Goal: Task Accomplishment & Management: Manage account settings

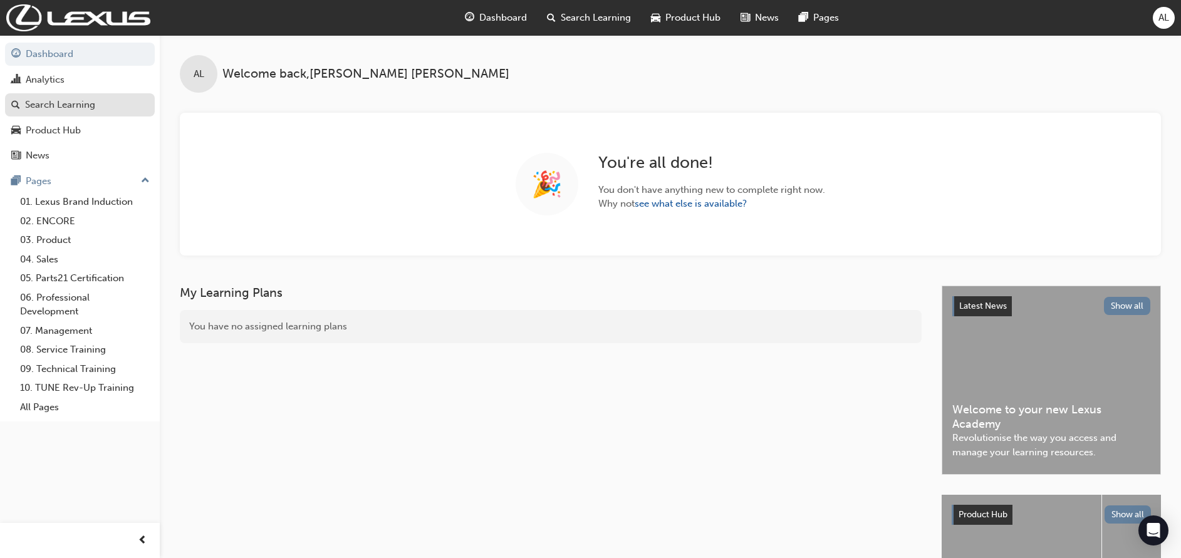
click at [95, 101] on div "Search Learning" at bounding box center [60, 105] width 70 height 14
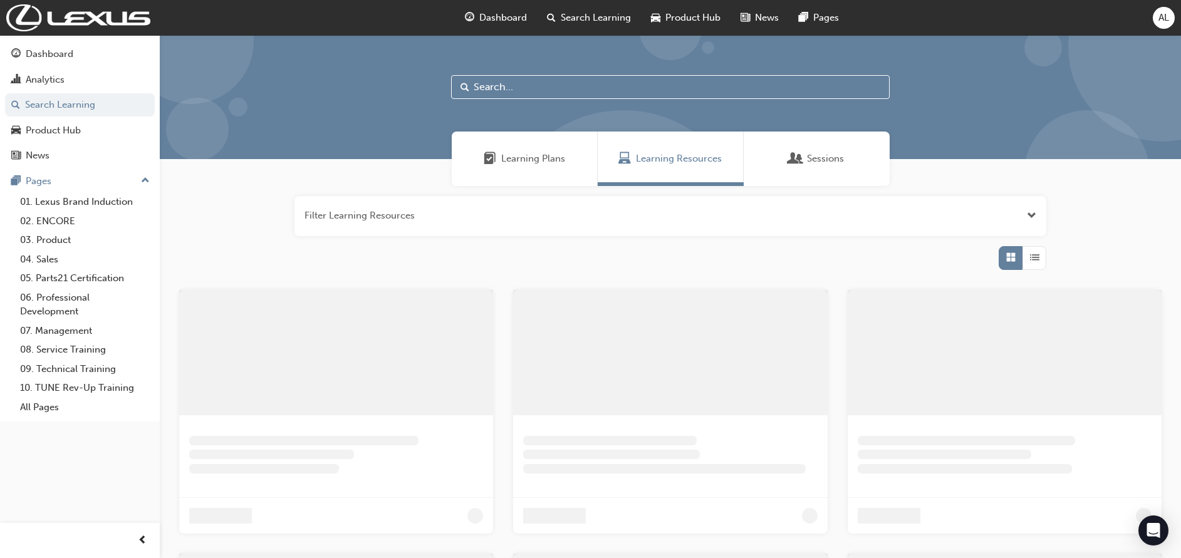
click at [532, 164] on span "Learning Plans" at bounding box center [533, 159] width 64 height 14
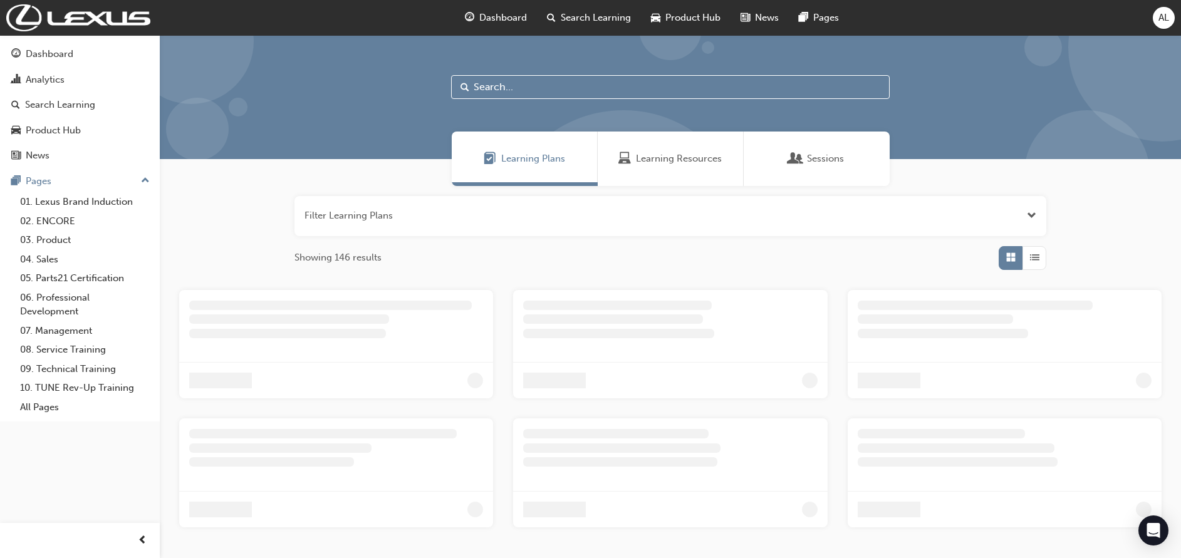
click at [564, 78] on input "text" at bounding box center [670, 87] width 438 height 24
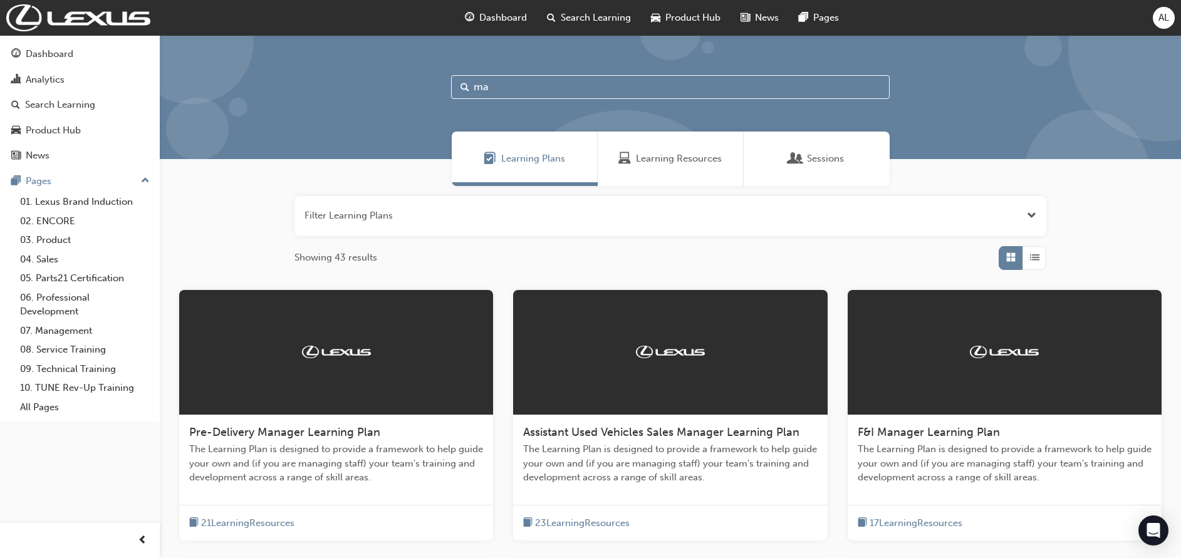
type input "m"
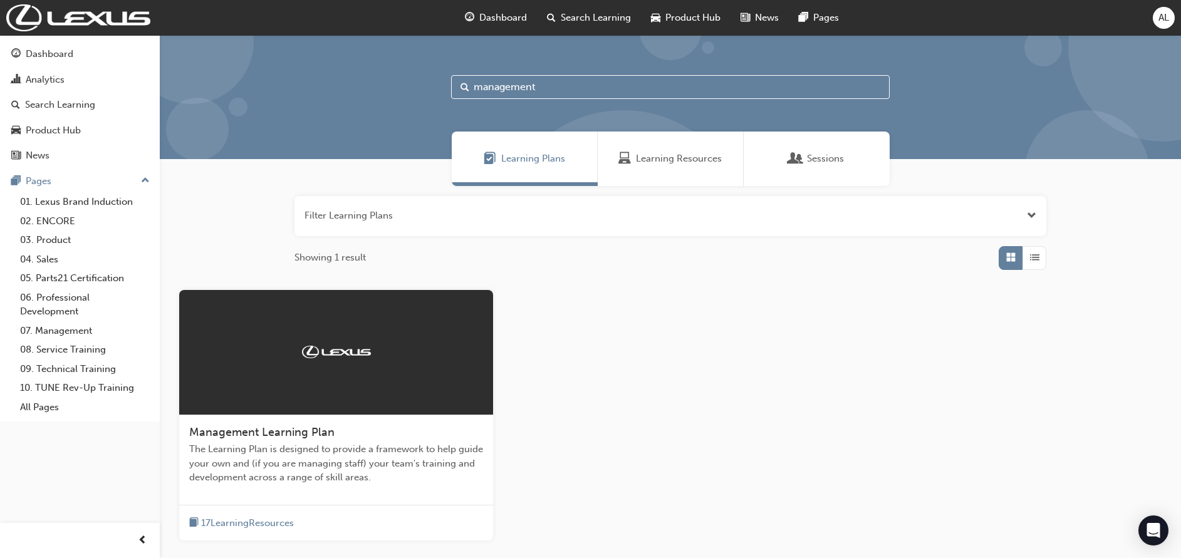
type input "management"
click at [344, 421] on div "Management Learning Plan The Learning Plan is designed to provide a framework t…" at bounding box center [336, 460] width 314 height 90
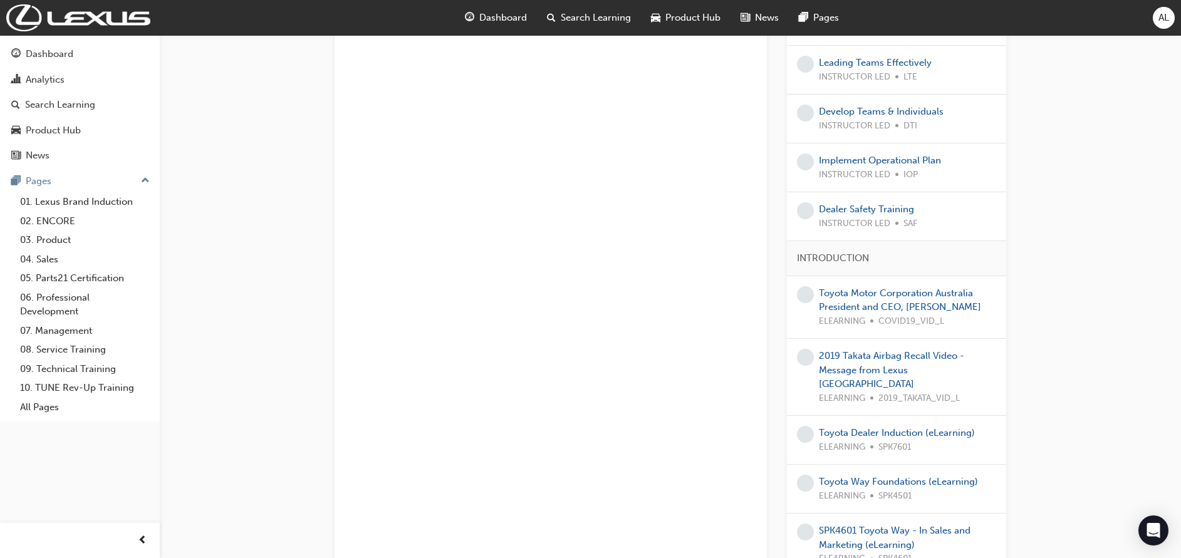
scroll to position [406, 0]
click at [614, 18] on span "Search Learning" at bounding box center [596, 18] width 70 height 14
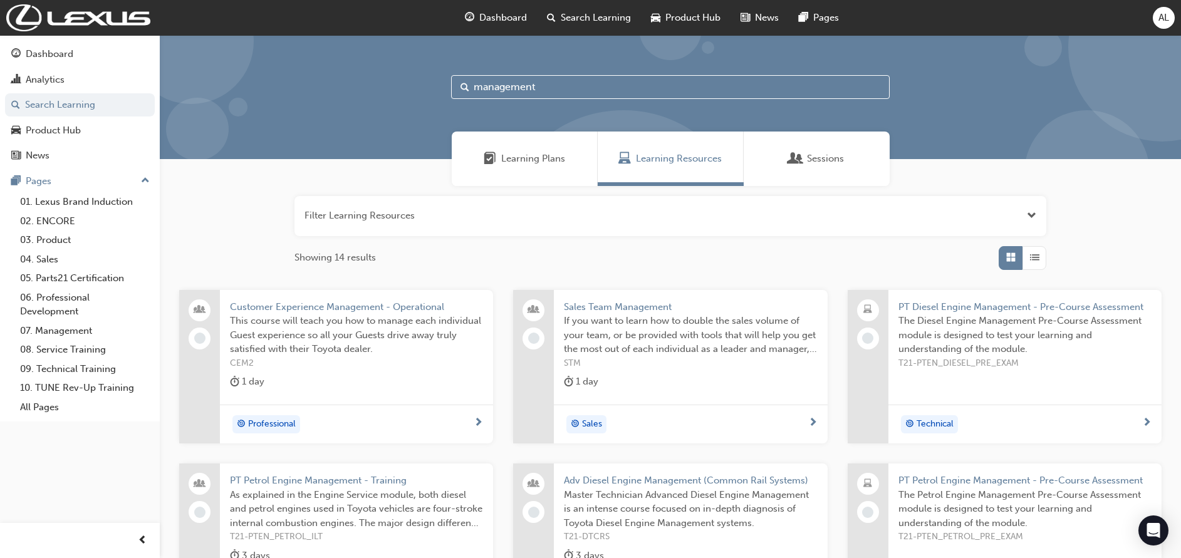
click at [541, 93] on input "management" at bounding box center [670, 87] width 438 height 24
type input "m"
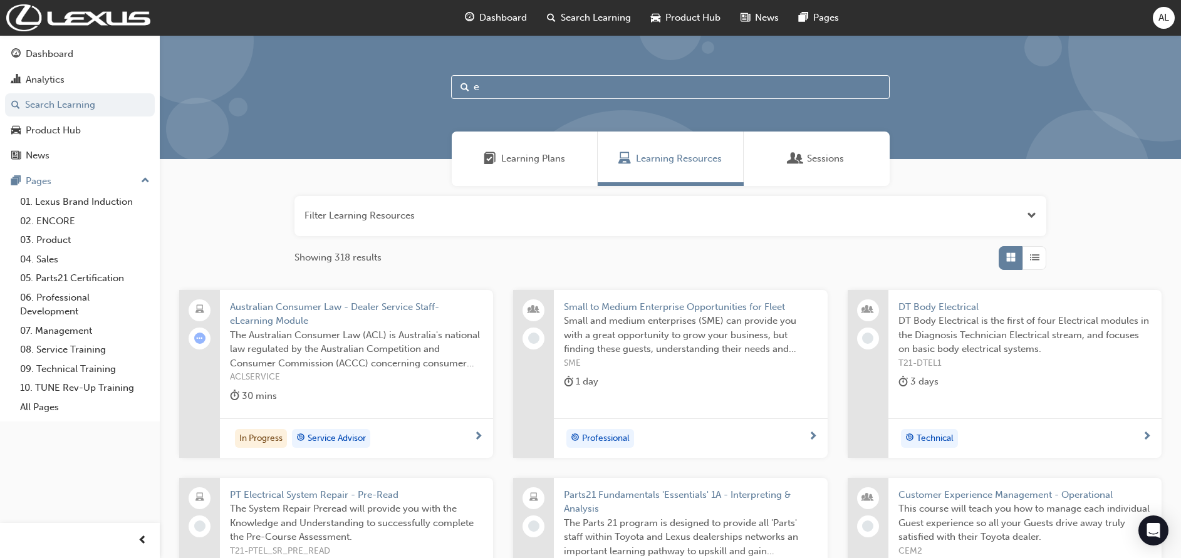
click at [661, 157] on span "Learning Resources" at bounding box center [679, 159] width 86 height 14
click at [579, 88] on input "e" at bounding box center [670, 87] width 438 height 24
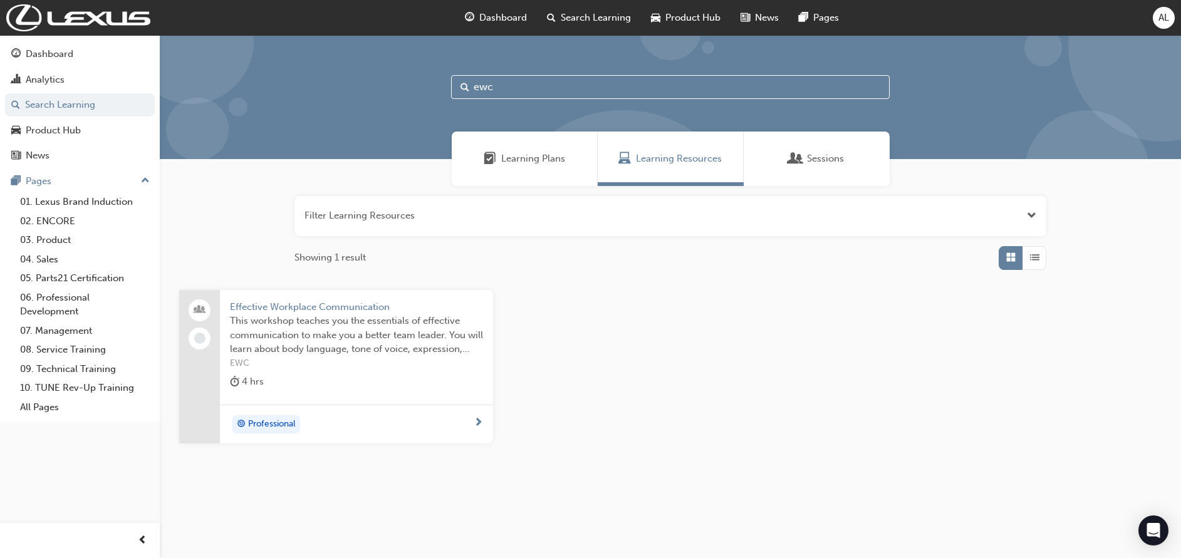
type input "ewc"
click at [359, 367] on span "EWC" at bounding box center [356, 363] width 253 height 14
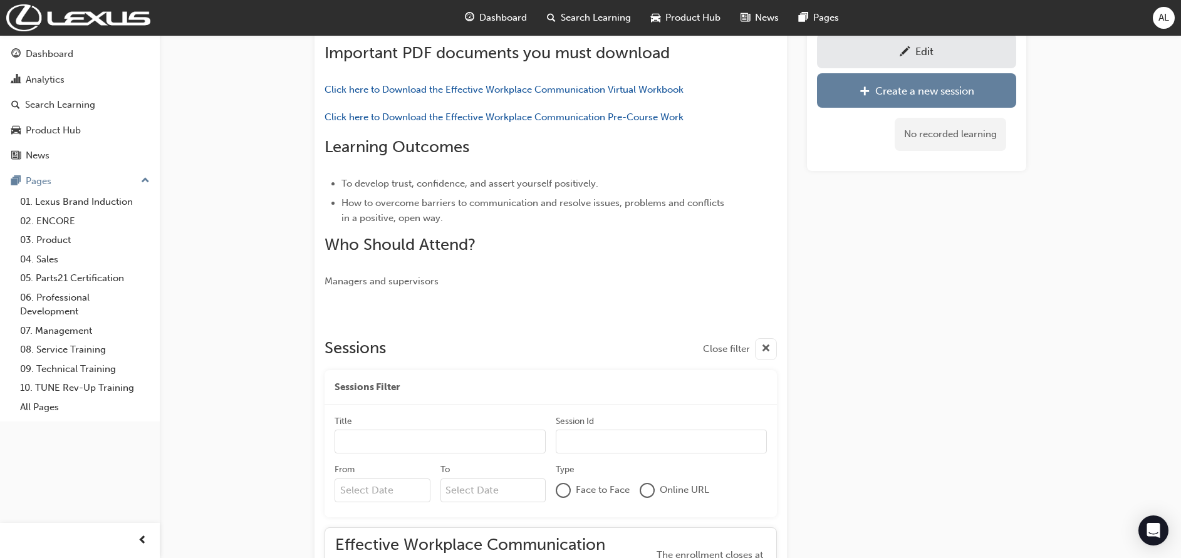
scroll to position [90, 0]
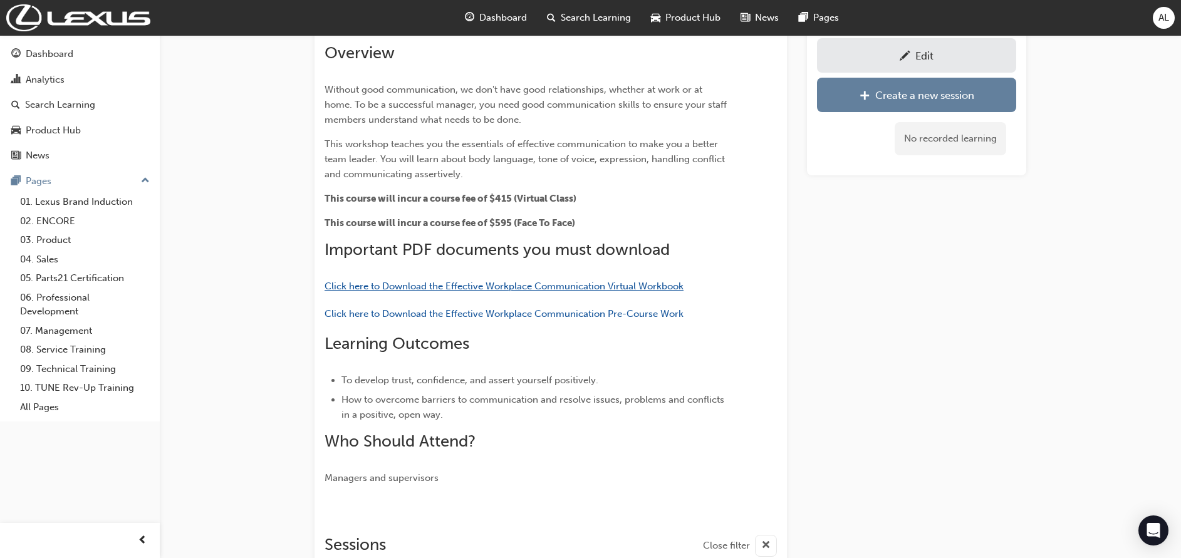
click at [506, 284] on span "Click here to Download the Effective Workplace Communication Virtual Workbook" at bounding box center [503, 286] width 359 height 11
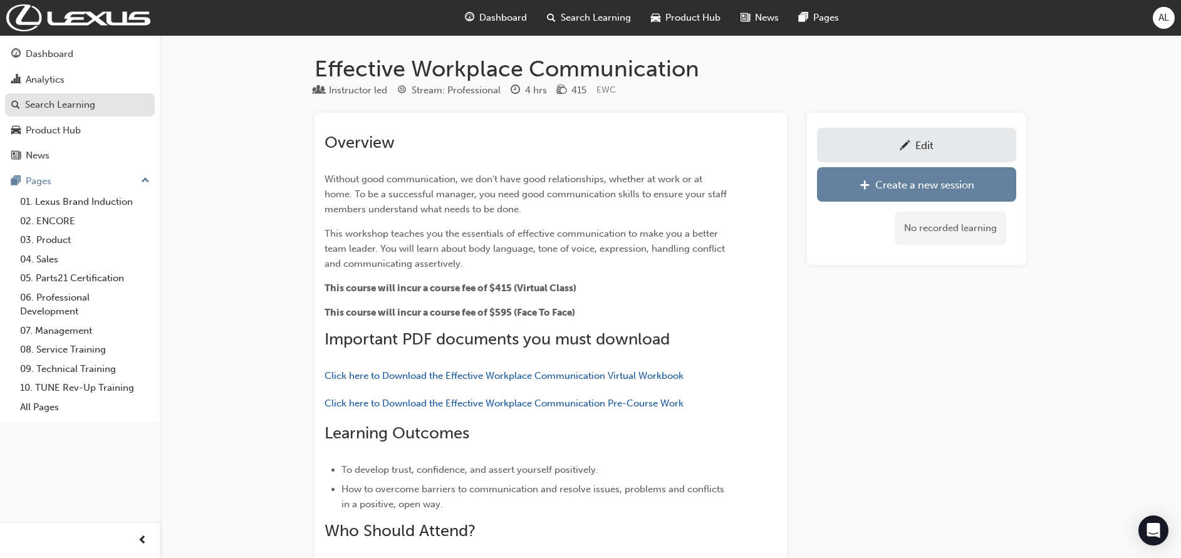
click at [57, 105] on div "Search Learning" at bounding box center [60, 105] width 70 height 14
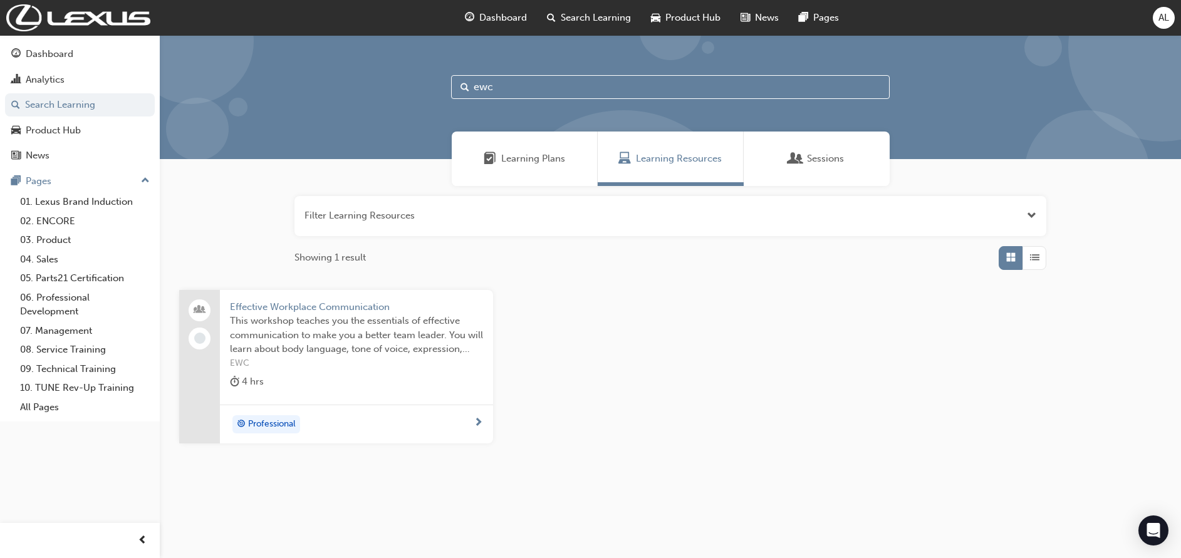
click at [517, 153] on span "Learning Plans" at bounding box center [533, 159] width 64 height 14
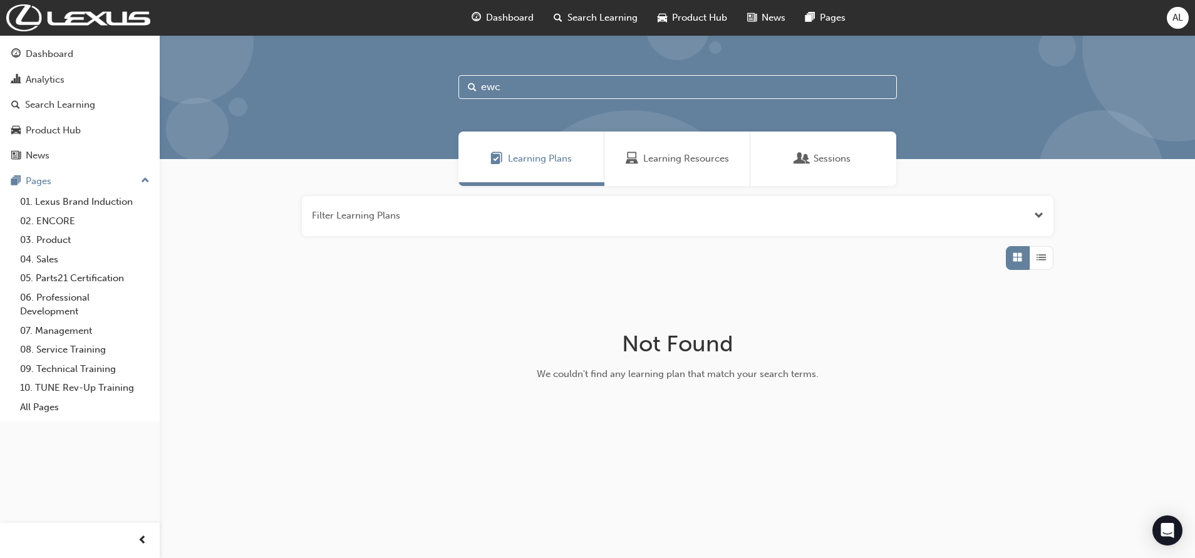
click at [524, 80] on input "ewc" at bounding box center [677, 87] width 438 height 24
type input "e"
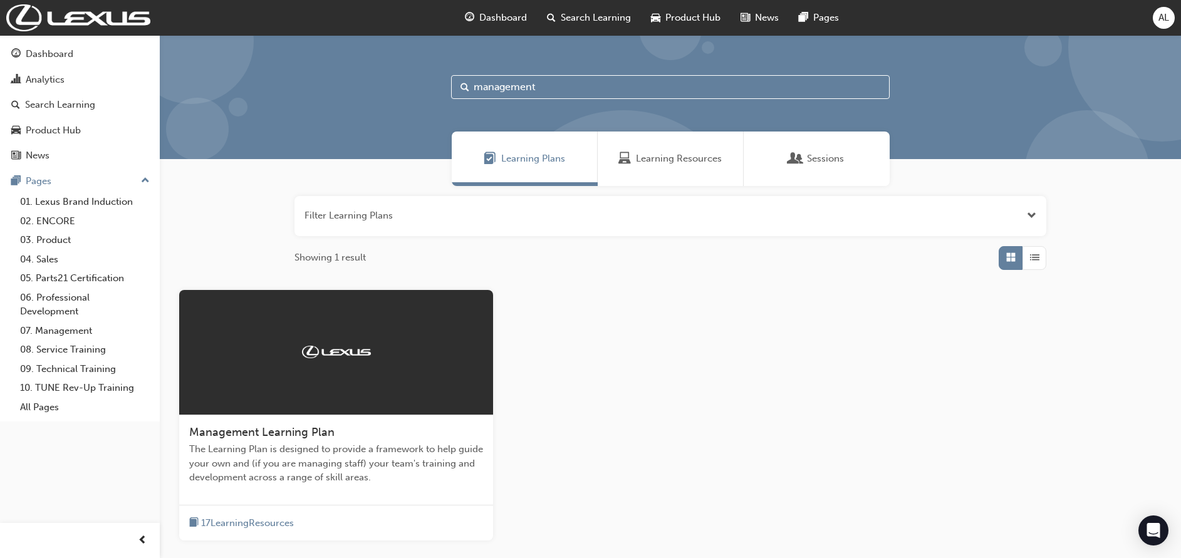
type input "management"
click at [377, 344] on div at bounding box center [336, 352] width 314 height 125
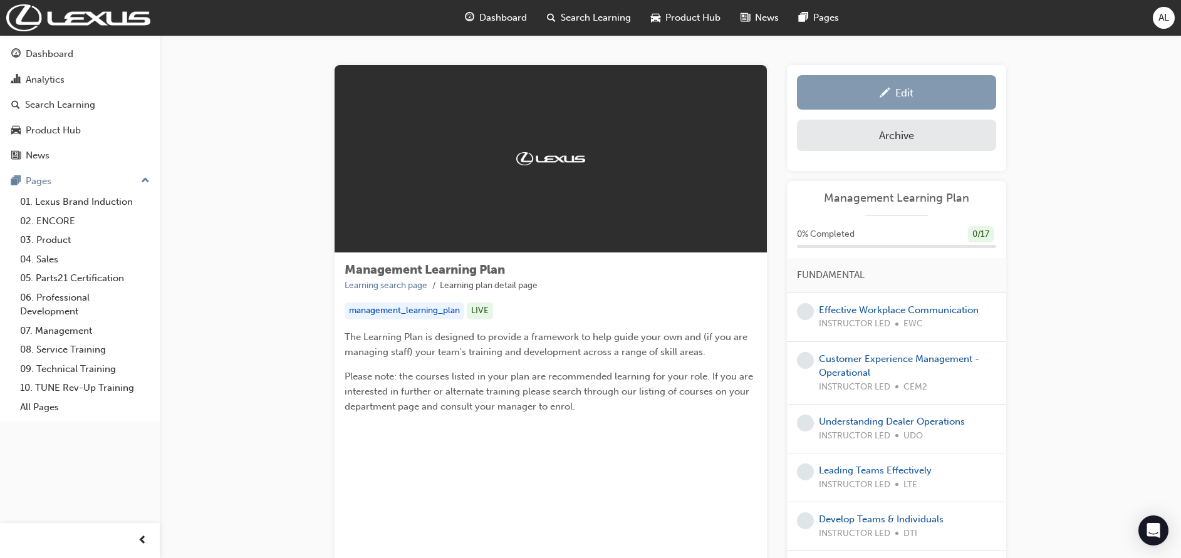
click at [890, 96] on div "Edit" at bounding box center [896, 93] width 180 height 16
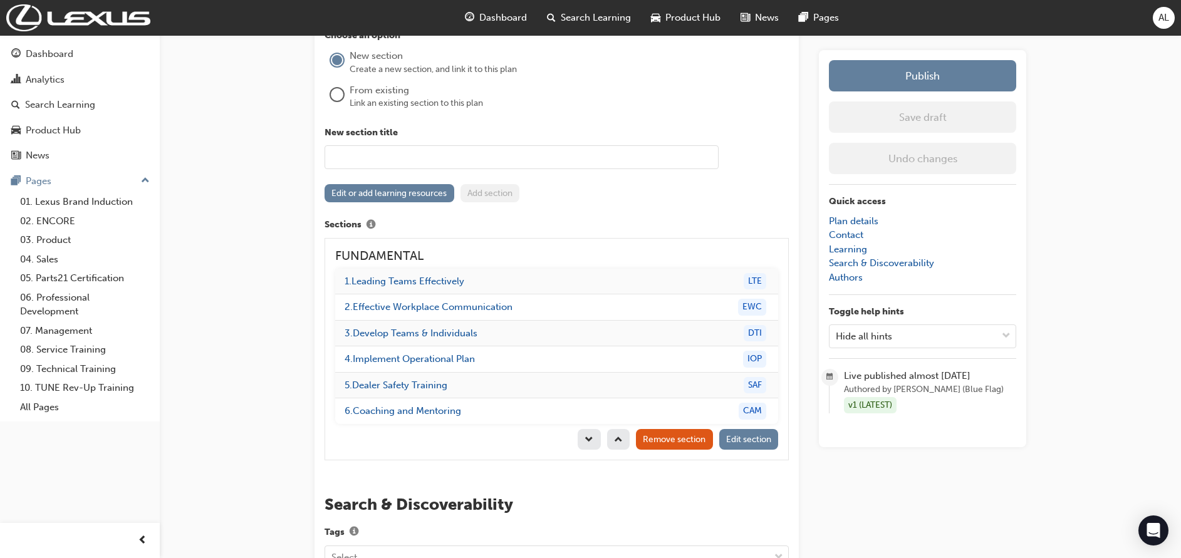
scroll to position [1241, 0]
click at [741, 435] on span "Edit section" at bounding box center [748, 438] width 45 height 11
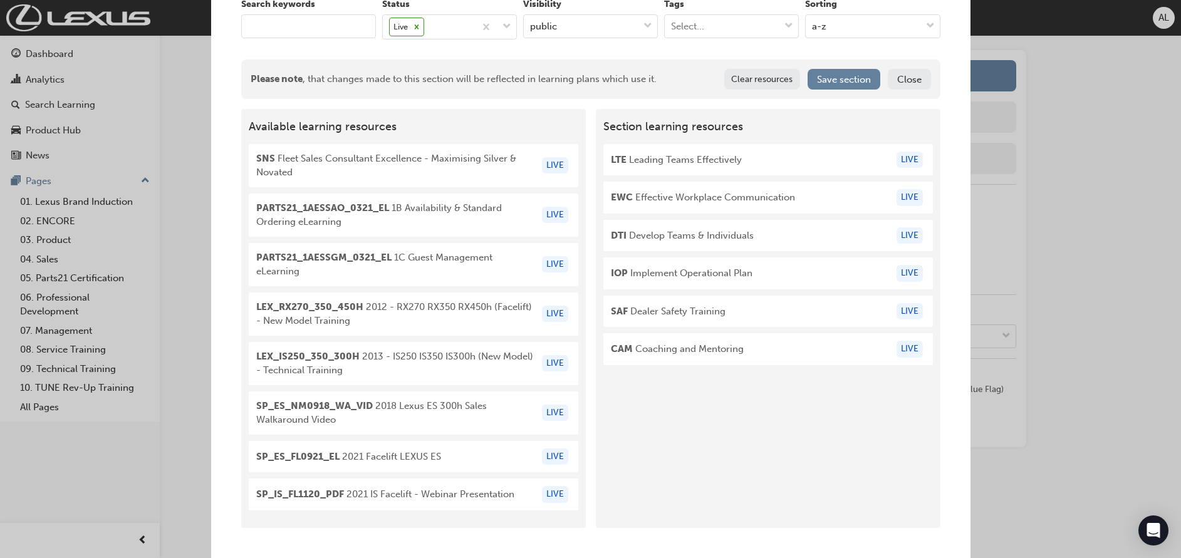
scroll to position [0, 0]
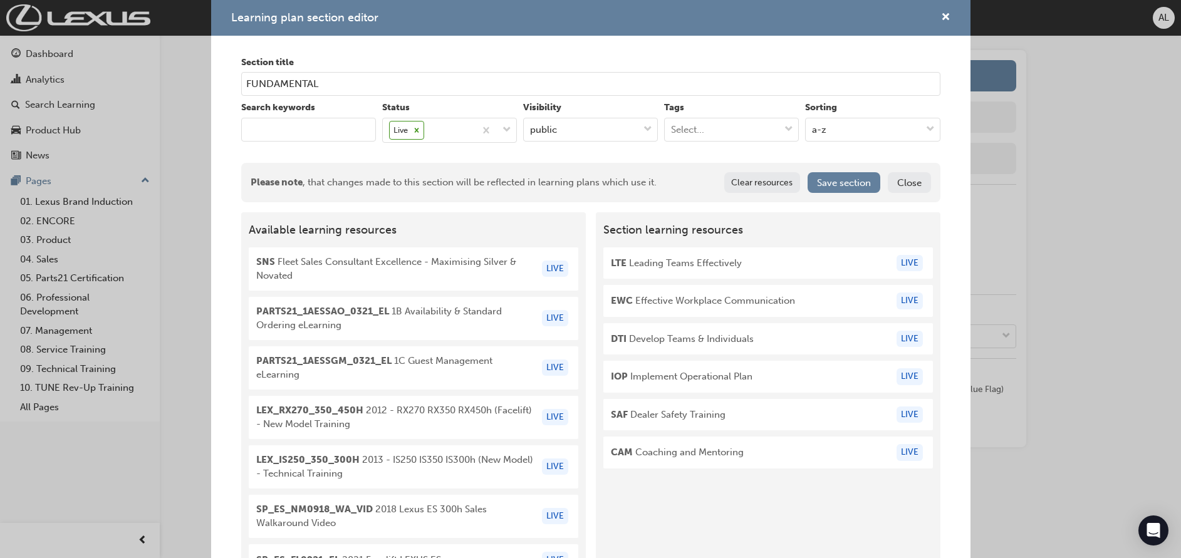
click at [308, 133] on input "keyword" at bounding box center [308, 130] width 135 height 24
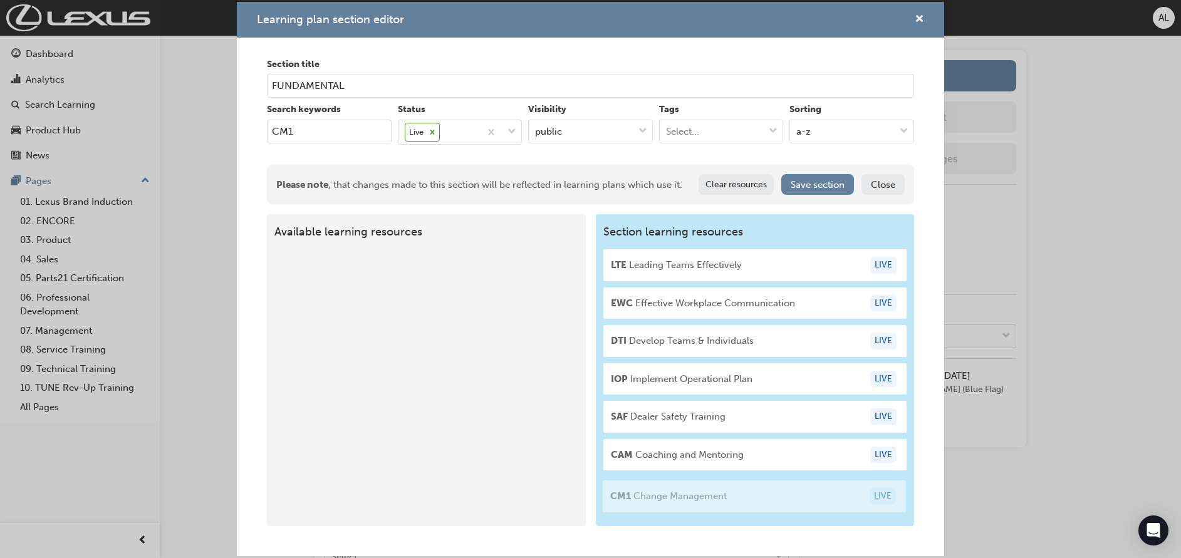
drag, startPoint x: 371, startPoint y: 291, endPoint x: 711, endPoint y: 506, distance: 402.6
click at [711, 506] on div "Available learning resources CM1 Change Management LIVE Section learning resour…" at bounding box center [590, 369] width 647 height 311
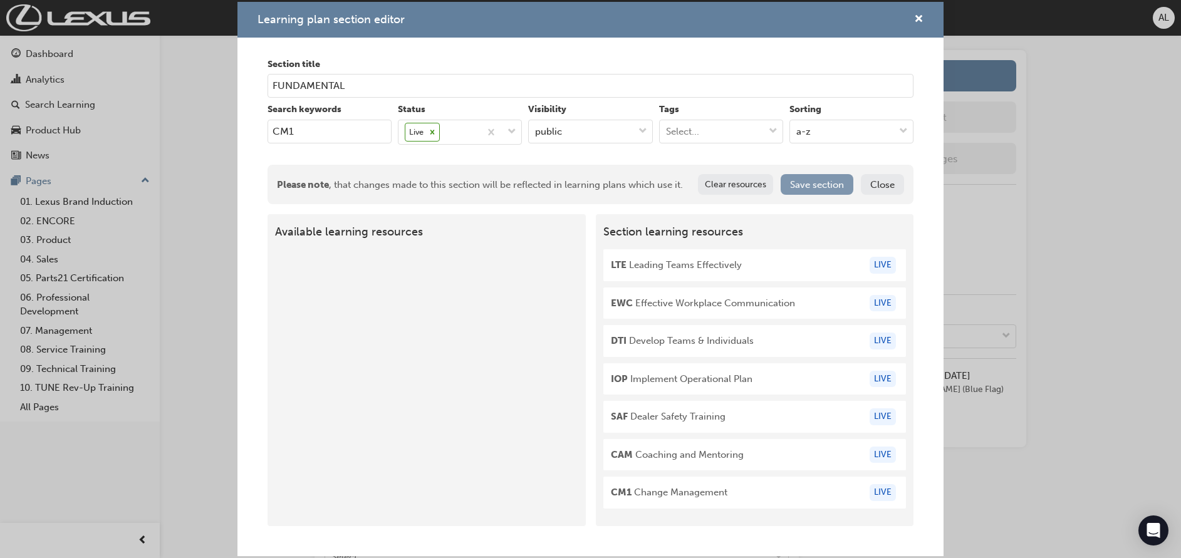
type input "CM1"
click at [811, 190] on button "Save section" at bounding box center [816, 184] width 73 height 21
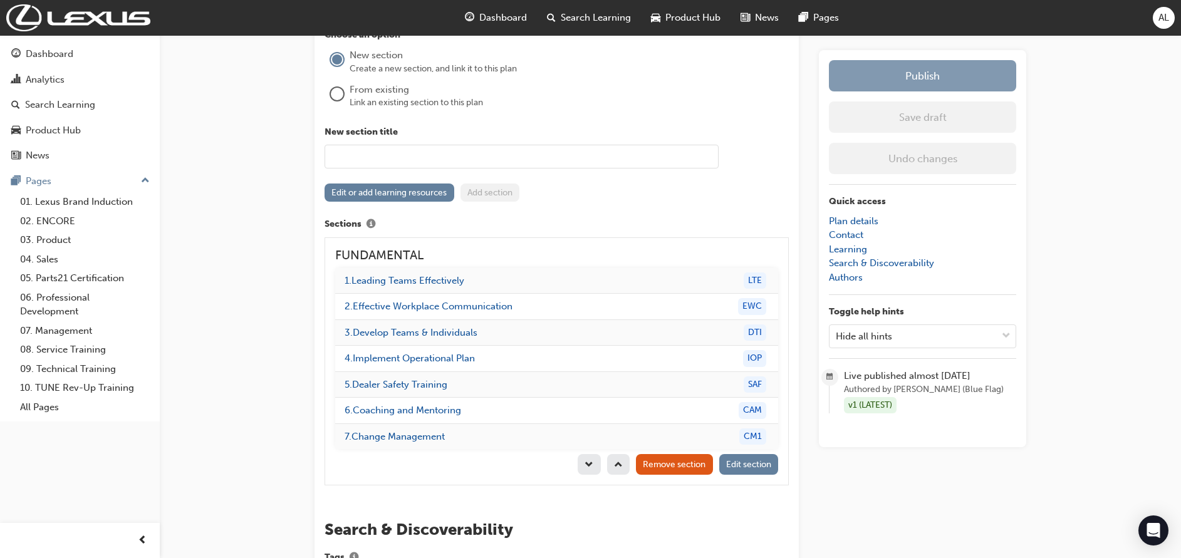
click at [851, 85] on button "Publish" at bounding box center [922, 75] width 187 height 31
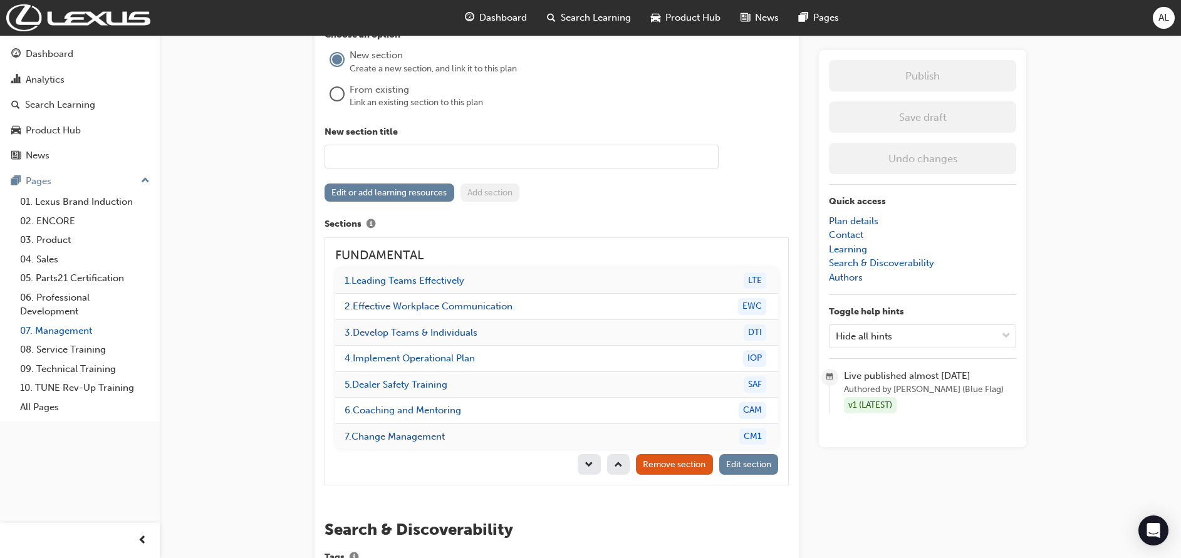
click at [69, 330] on link "07. Management" at bounding box center [85, 330] width 140 height 19
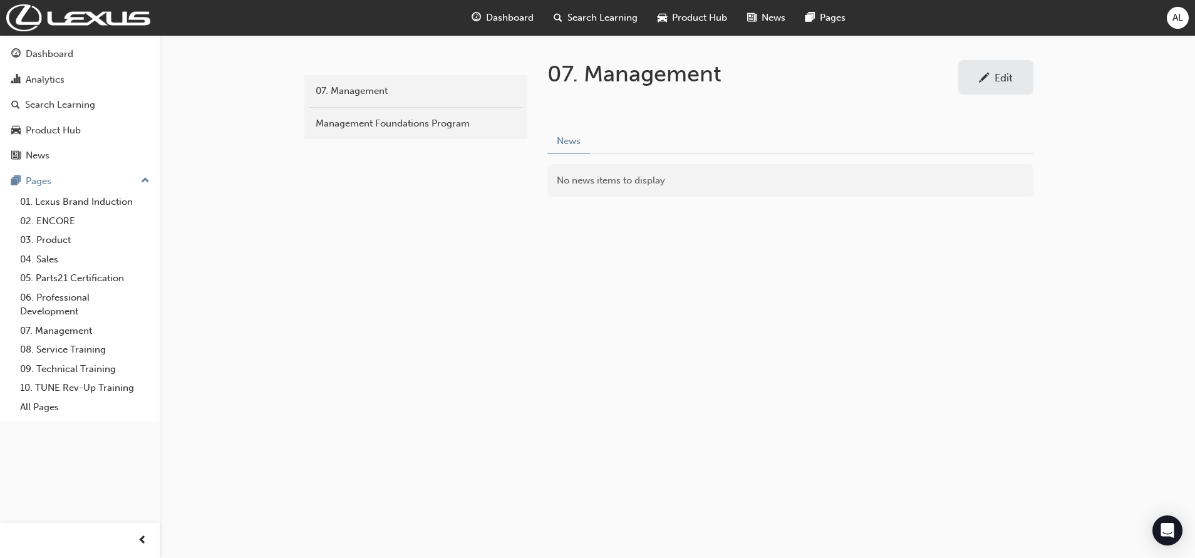
click at [1013, 81] on div "Edit" at bounding box center [996, 78] width 56 height 16
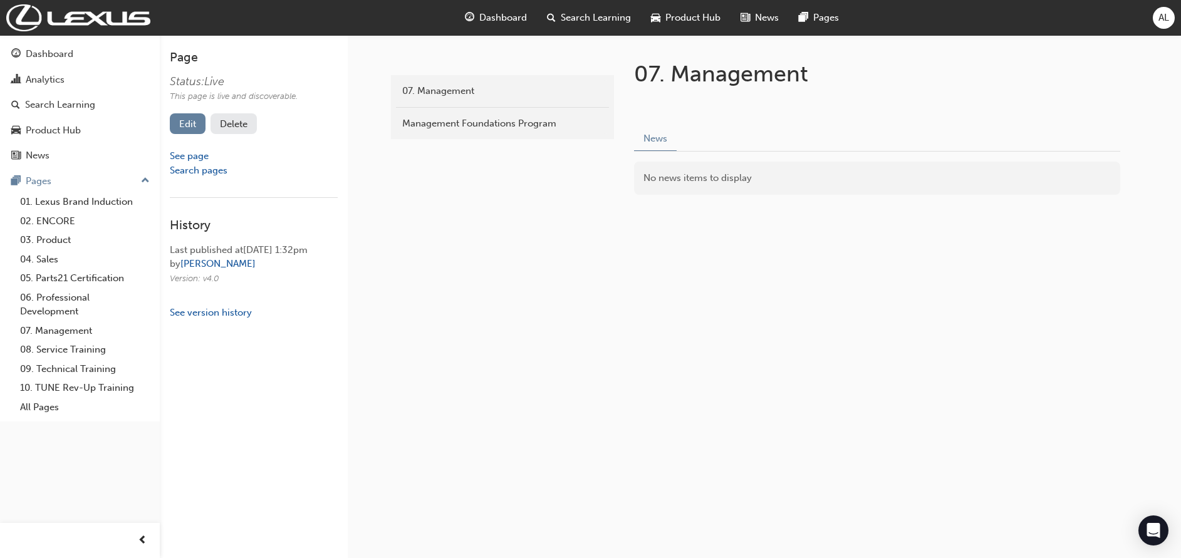
click at [479, 167] on div "edit 07. Management Management Foundations Program" at bounding box center [500, 135] width 225 height 200
click at [194, 121] on link "Edit" at bounding box center [188, 123] width 36 height 21
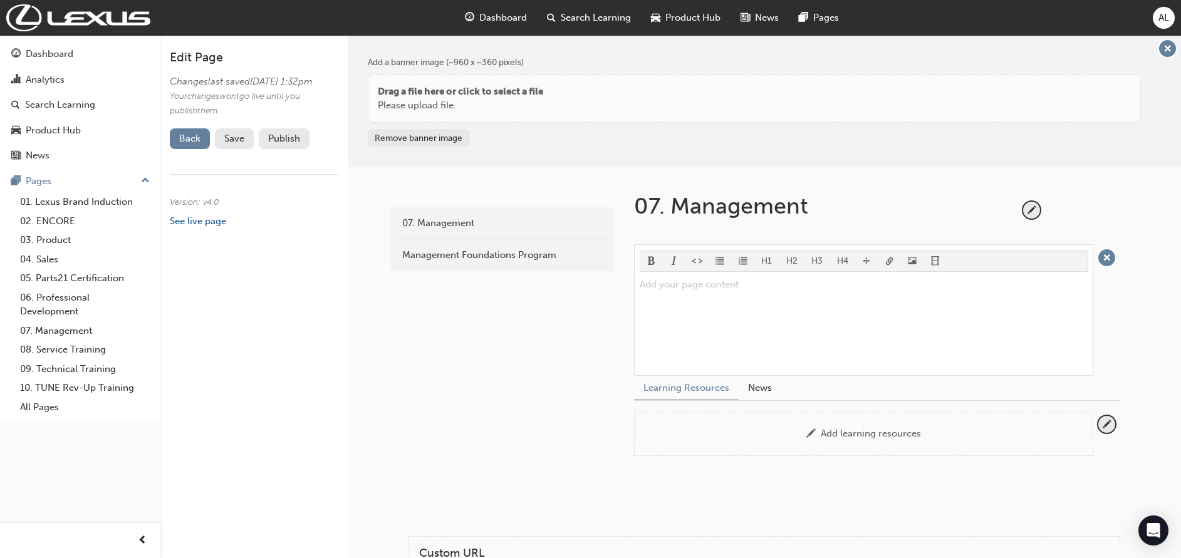
click at [564, 292] on div "latest 07. Management Management Foundations Program" at bounding box center [500, 331] width 225 height 329
click at [592, 287] on div "latest 07. Management Management Foundations Program" at bounding box center [500, 331] width 225 height 329
click at [549, 320] on div "latest 07. Management Management Foundations Program" at bounding box center [500, 331] width 225 height 329
click at [1032, 212] on span "pencil-icon" at bounding box center [1031, 210] width 17 height 17
click at [556, 256] on div "Management Foundations Program" at bounding box center [502, 255] width 200 height 14
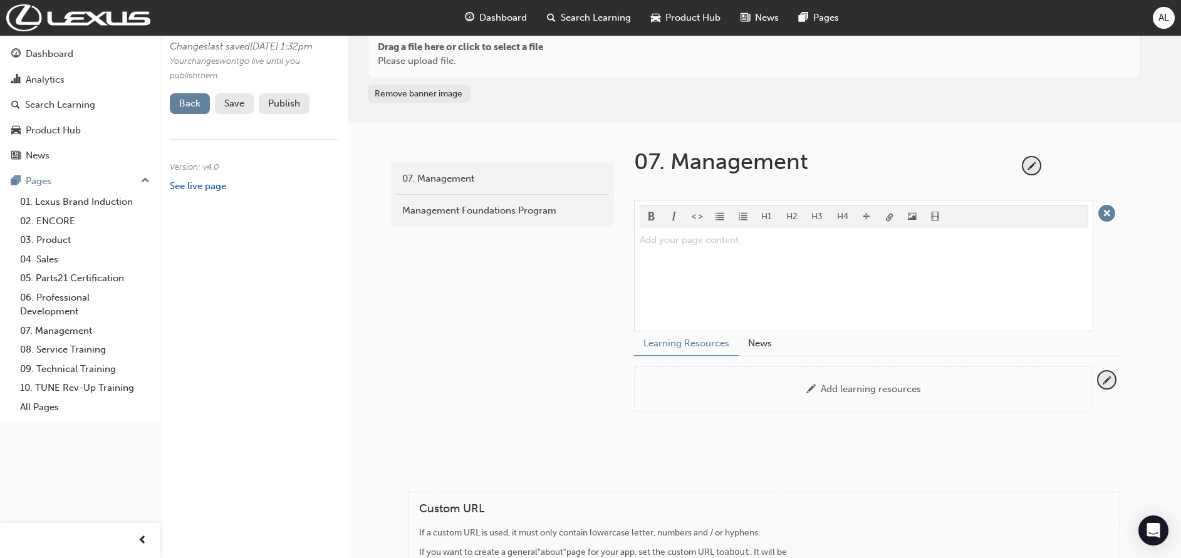
scroll to position [47, 0]
click at [1105, 378] on span "pencil-icon" at bounding box center [1106, 377] width 17 height 17
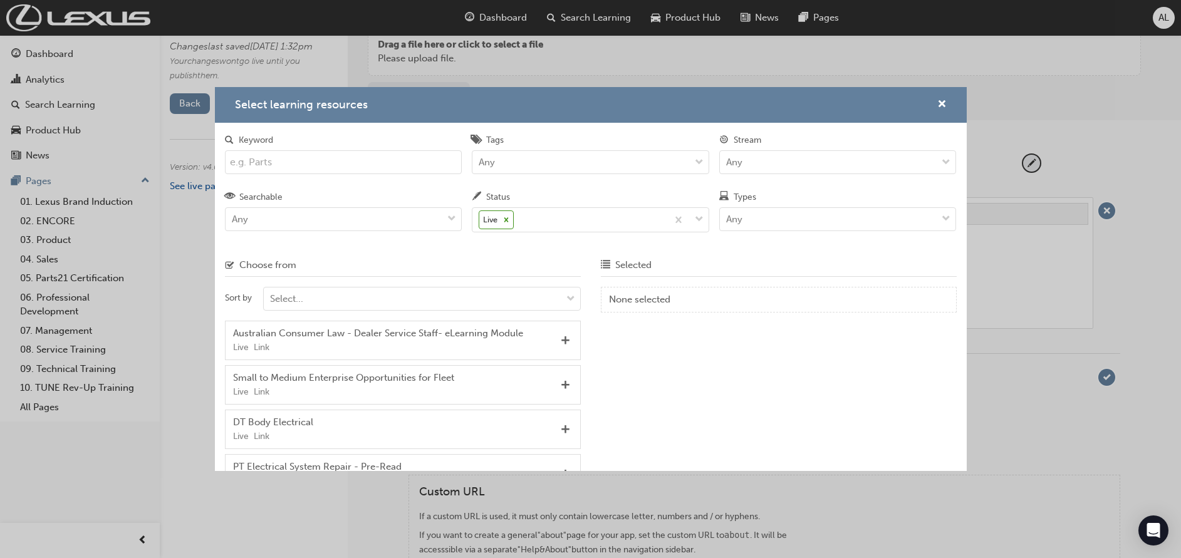
click at [311, 158] on input "Keyword" at bounding box center [343, 162] width 237 height 24
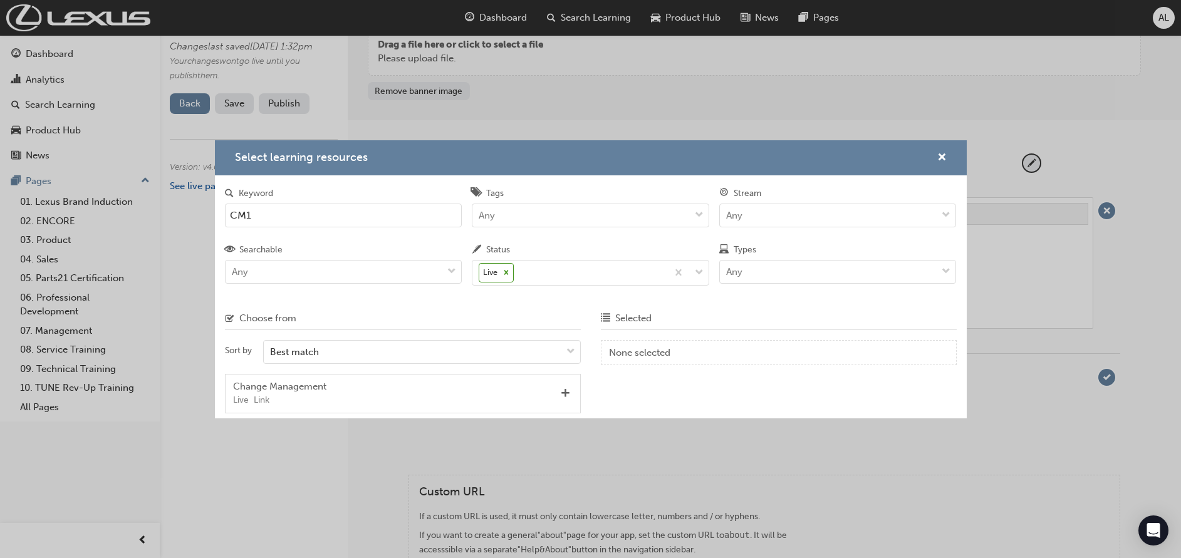
click at [291, 398] on div "Live Link" at bounding box center [394, 400] width 323 height 14
drag, startPoint x: 291, startPoint y: 398, endPoint x: 542, endPoint y: 400, distance: 250.5
click at [542, 400] on div "Live Link" at bounding box center [394, 400] width 323 height 14
click at [564, 390] on span "Add" at bounding box center [565, 393] width 9 height 11
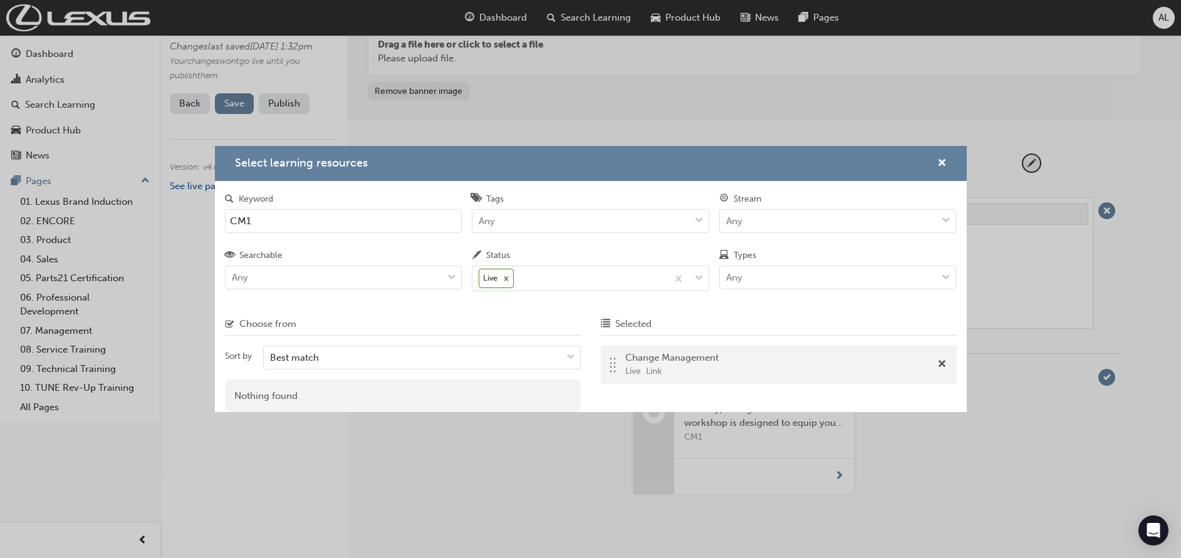
click at [348, 222] on input "CM1" at bounding box center [343, 221] width 237 height 24
type input "C"
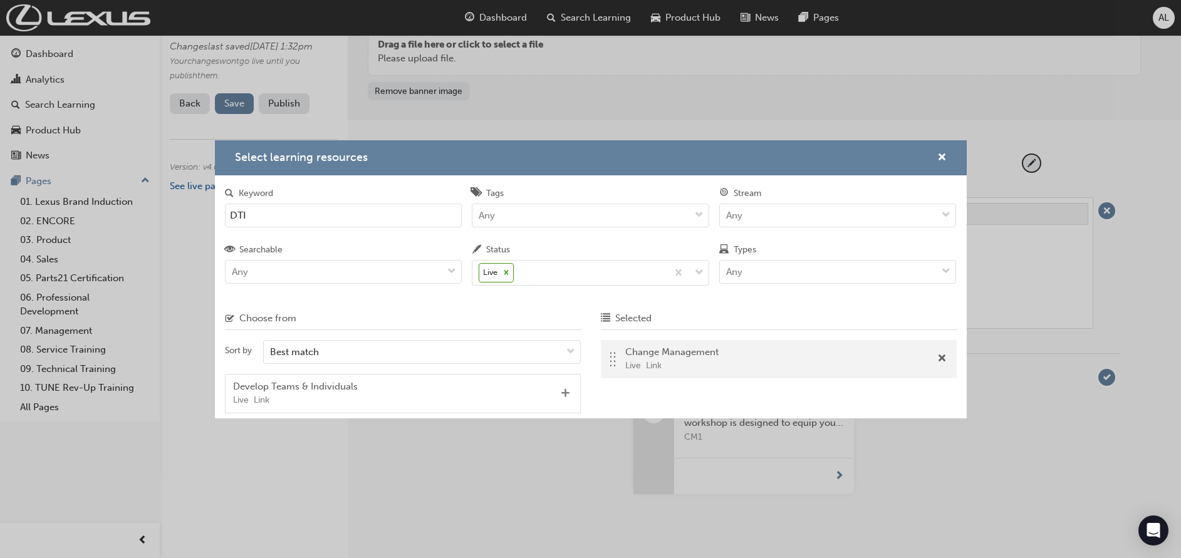
click at [566, 395] on span "Add" at bounding box center [565, 393] width 9 height 11
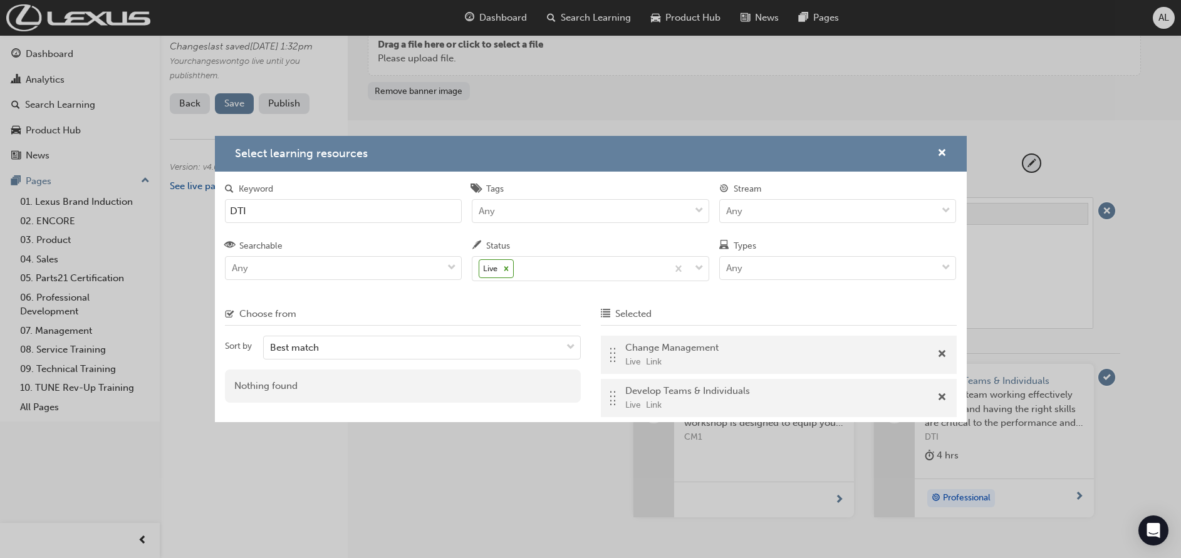
click at [339, 212] on input "DTI" at bounding box center [343, 211] width 237 height 24
type input "D"
click at [563, 389] on span "Add" at bounding box center [565, 389] width 9 height 11
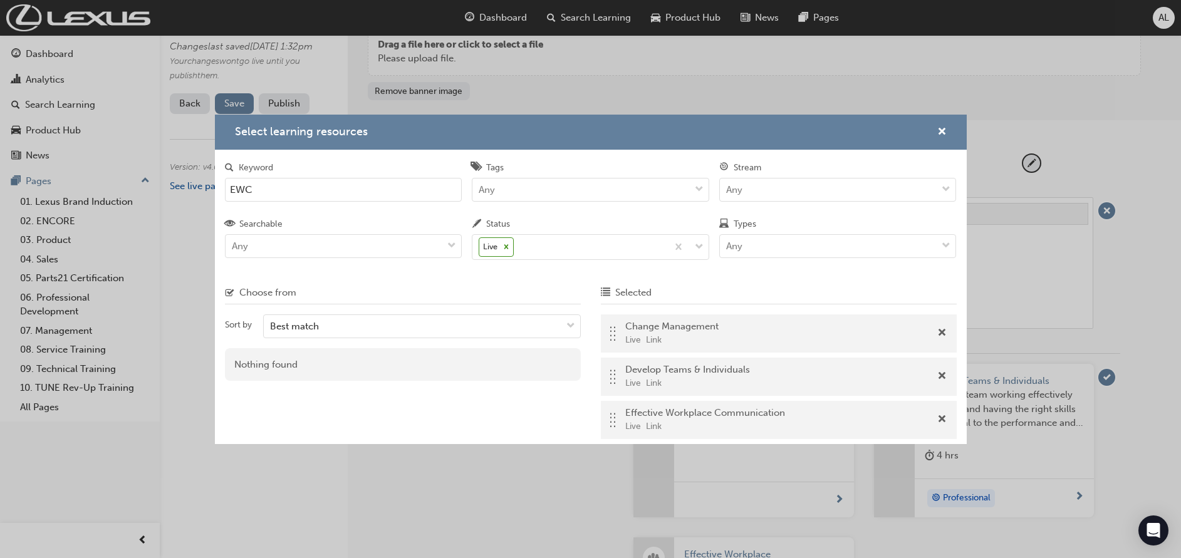
click at [366, 190] on input "EWC" at bounding box center [343, 190] width 237 height 24
type input "E"
click at [566, 369] on span "Add" at bounding box center [565, 368] width 9 height 11
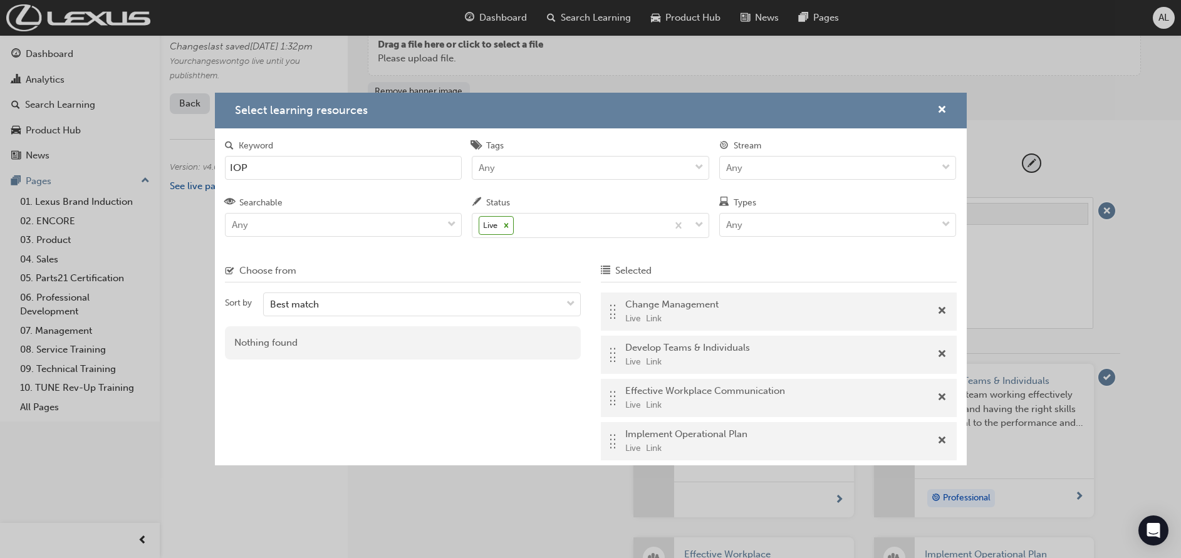
click at [289, 165] on input "IOP" at bounding box center [343, 168] width 237 height 24
type input "I"
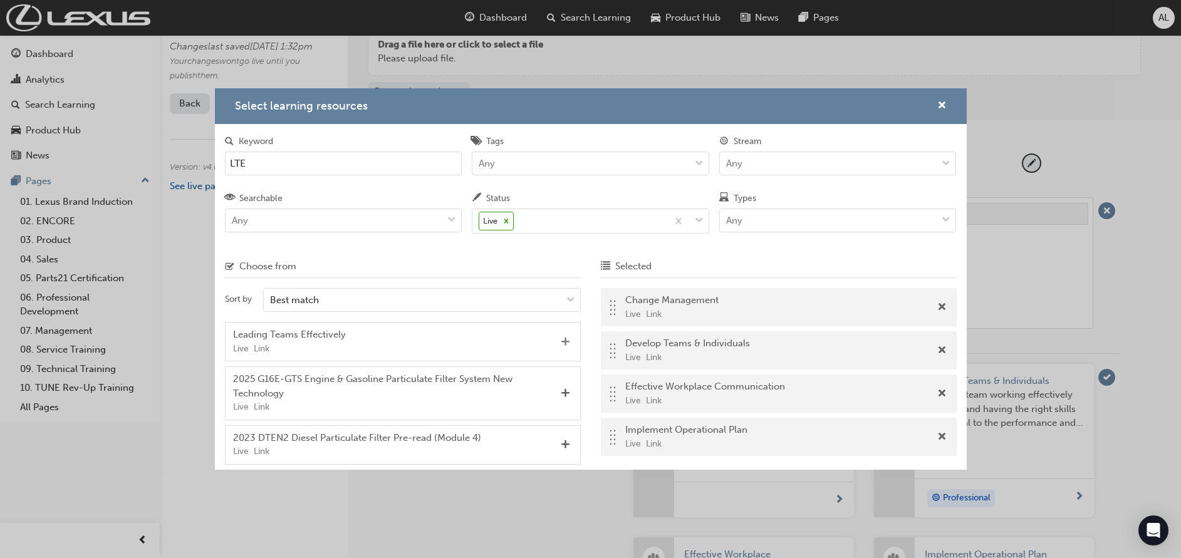
click at [565, 344] on span "Add" at bounding box center [565, 342] width 9 height 11
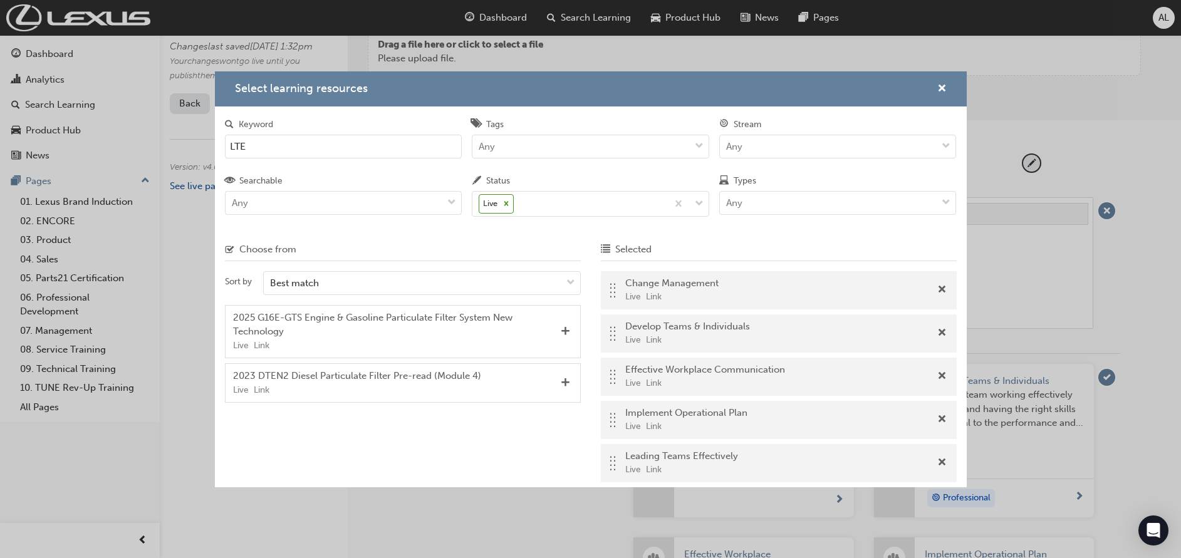
click at [328, 144] on input "LTE" at bounding box center [343, 147] width 237 height 24
type input "L"
click at [564, 326] on span "Add" at bounding box center [565, 324] width 9 height 11
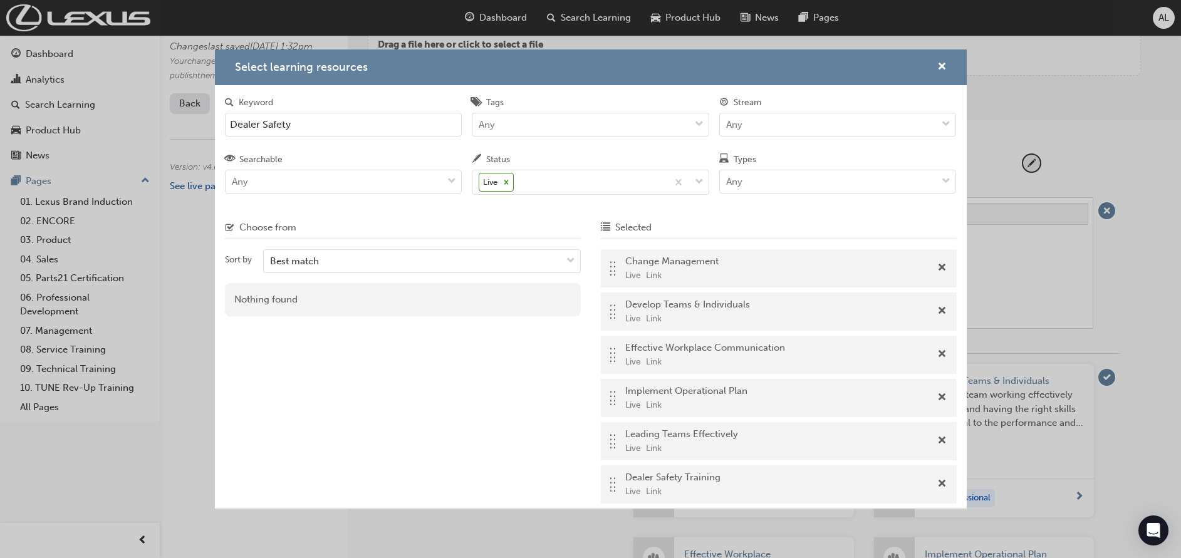
click at [297, 123] on input "Dealer Safety" at bounding box center [343, 125] width 237 height 24
type input "D"
type input "coaching"
click at [565, 302] on span "Add" at bounding box center [565, 302] width 9 height 11
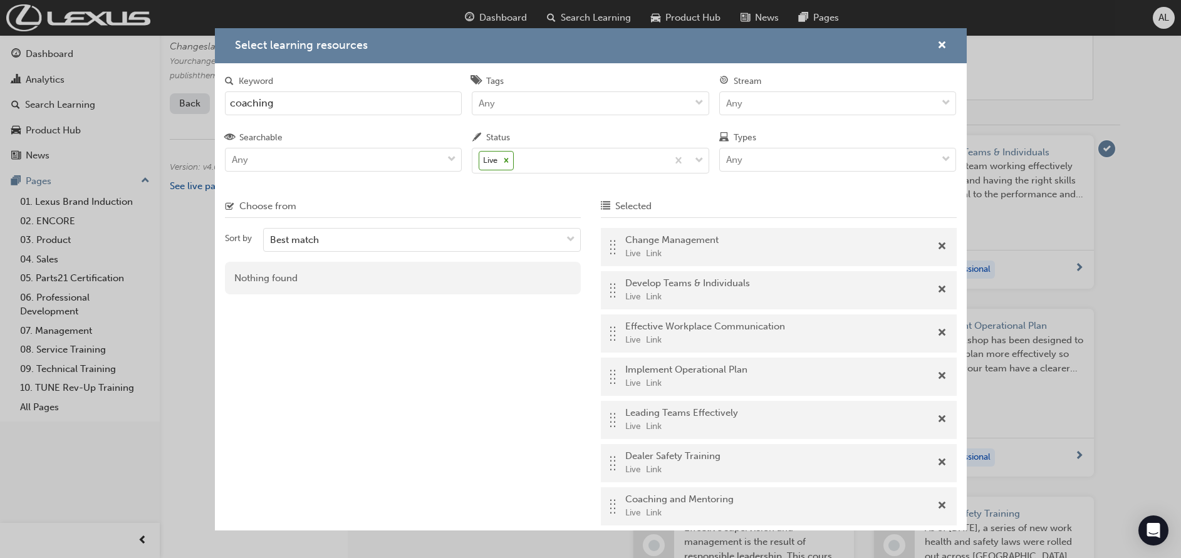
scroll to position [286, 0]
click at [947, 47] on div "Select learning resources" at bounding box center [591, 46] width 752 height 36
click at [941, 42] on span "cross-icon" at bounding box center [941, 46] width 9 height 11
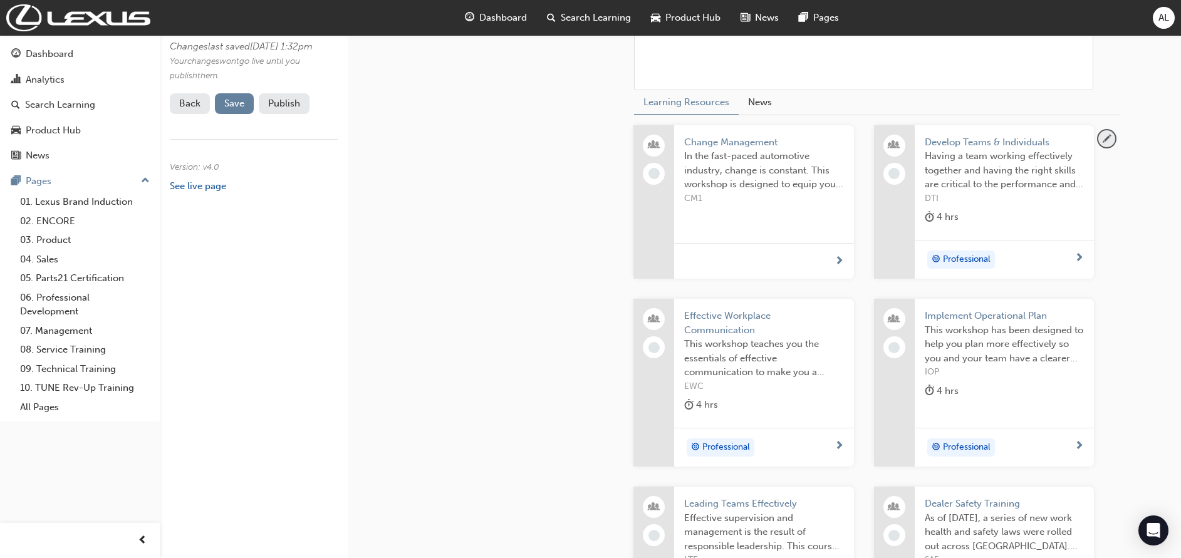
scroll to position [0, 0]
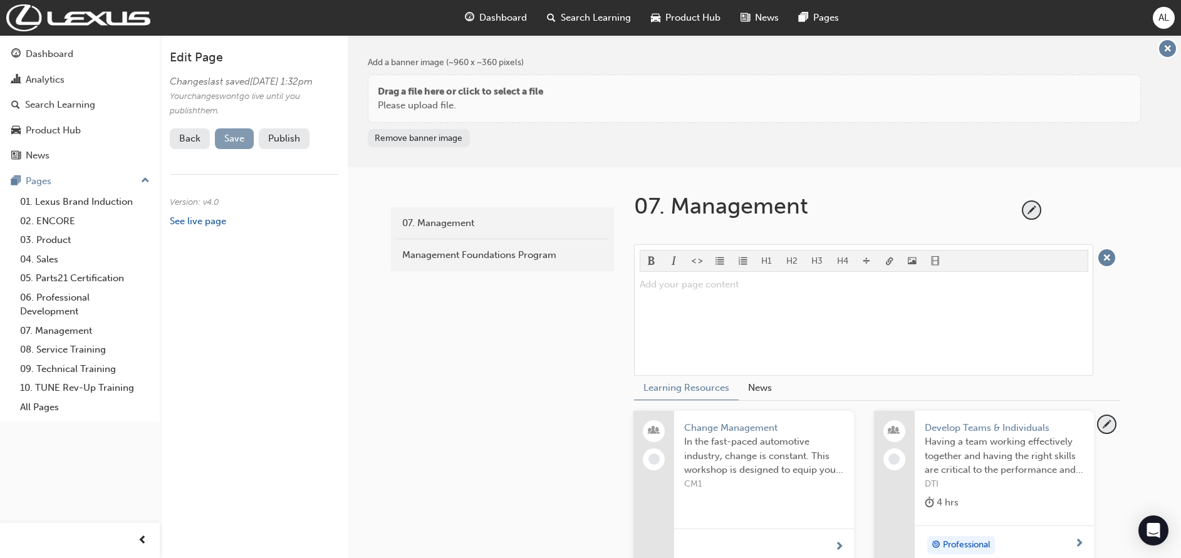
click at [228, 149] on button "Save" at bounding box center [234, 138] width 39 height 21
click at [281, 149] on button "Publish" at bounding box center [284, 138] width 51 height 21
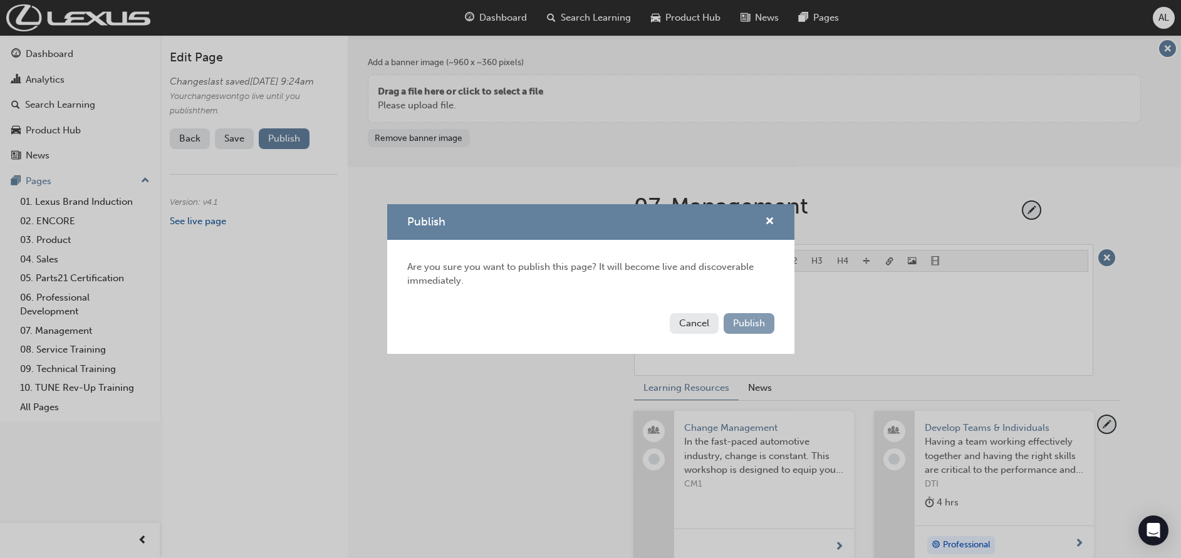
click at [752, 320] on span "Publish" at bounding box center [749, 323] width 32 height 11
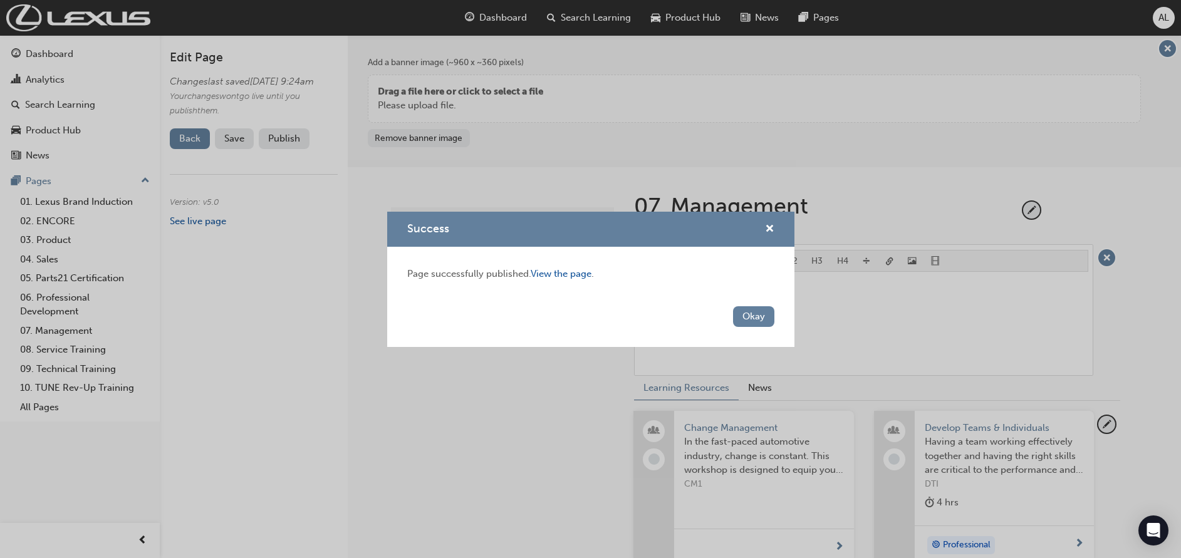
click at [752, 320] on button "Okay" at bounding box center [753, 316] width 41 height 21
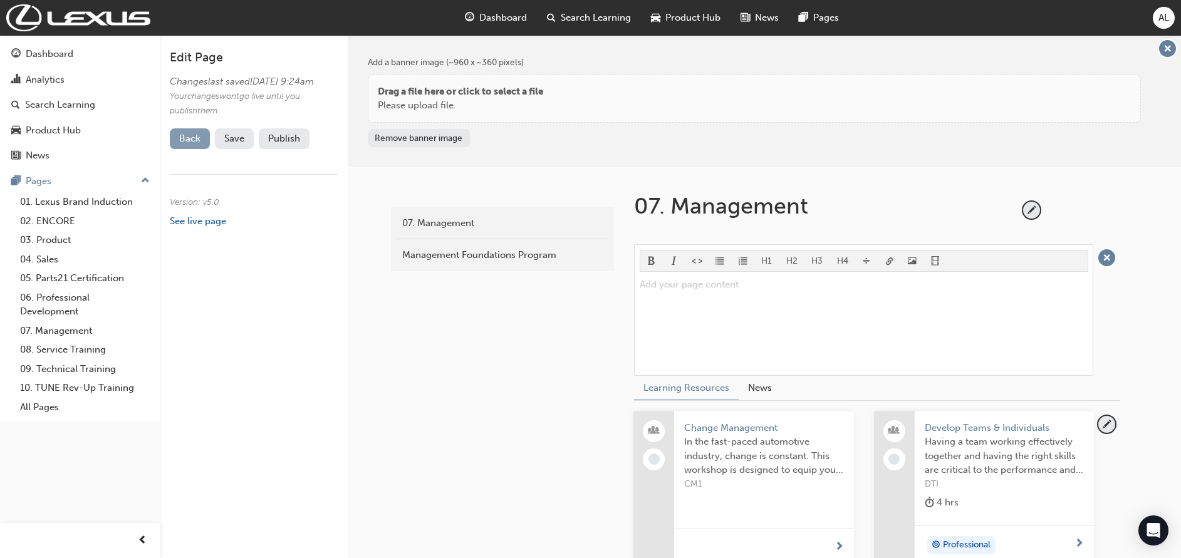
click at [180, 149] on link "Back" at bounding box center [190, 138] width 40 height 21
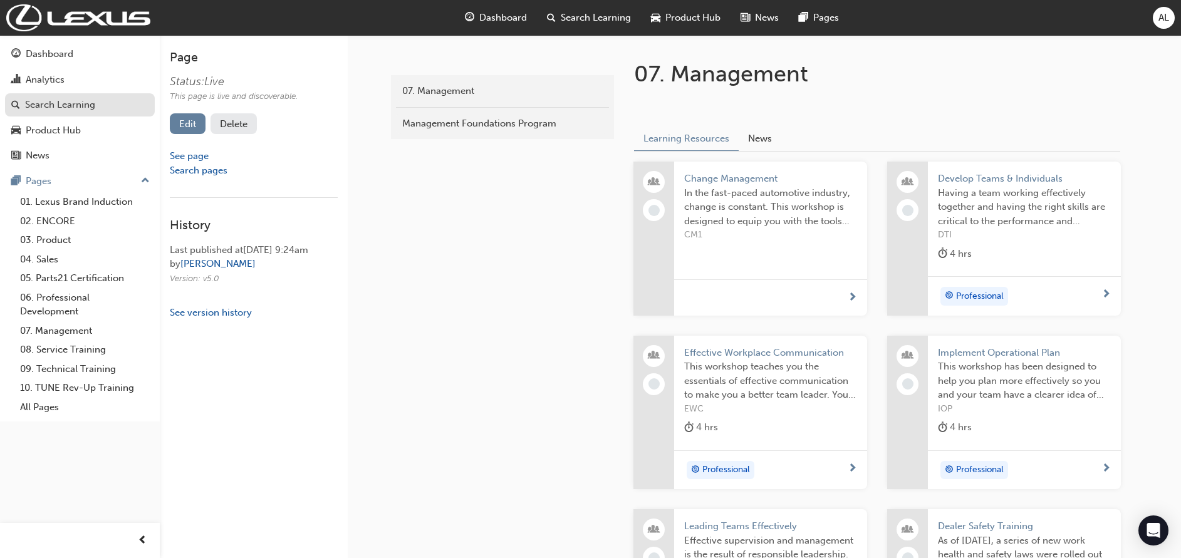
click at [56, 104] on div "Search Learning" at bounding box center [60, 105] width 70 height 14
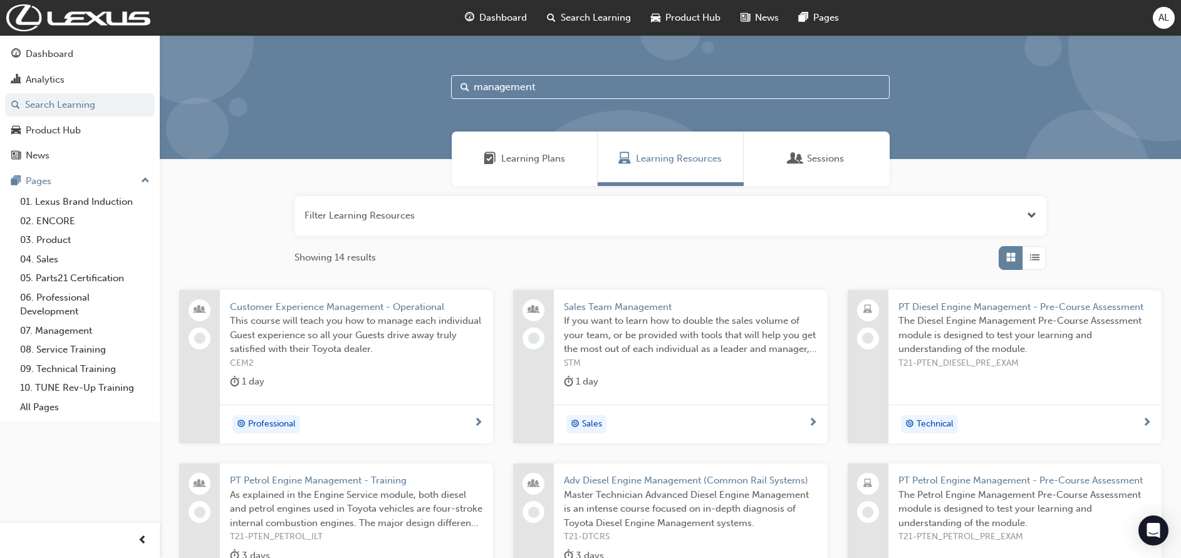
click at [501, 158] on span "Learning Plans" at bounding box center [533, 159] width 64 height 14
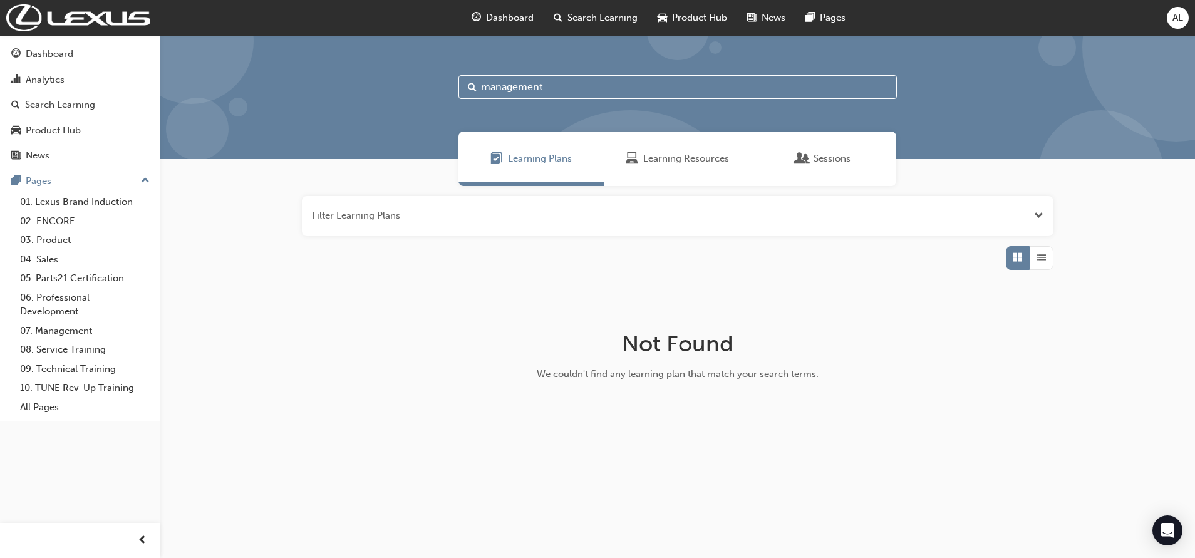
click at [564, 86] on input "management" at bounding box center [677, 87] width 438 height 24
type input "m"
type input "Management"
click at [1036, 220] on span "Open the filter" at bounding box center [1038, 216] width 9 height 14
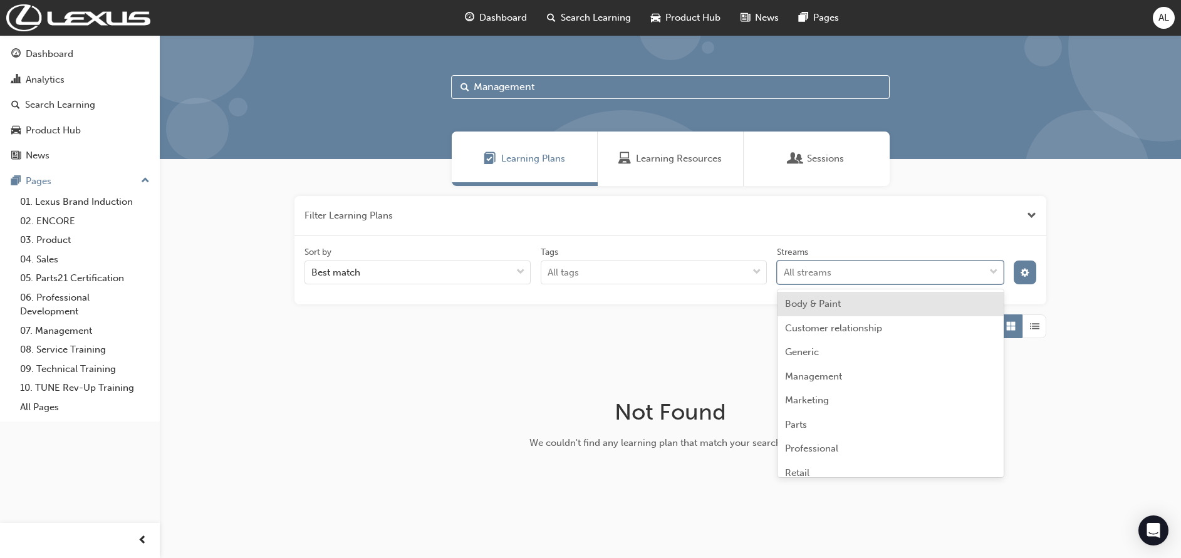
click at [854, 272] on div "All streams" at bounding box center [880, 273] width 206 height 22
click at [785, 272] on input "Streams option Body & Paint focused, 1 of 14. 14 results available. Use Up and …" at bounding box center [783, 272] width 1 height 11
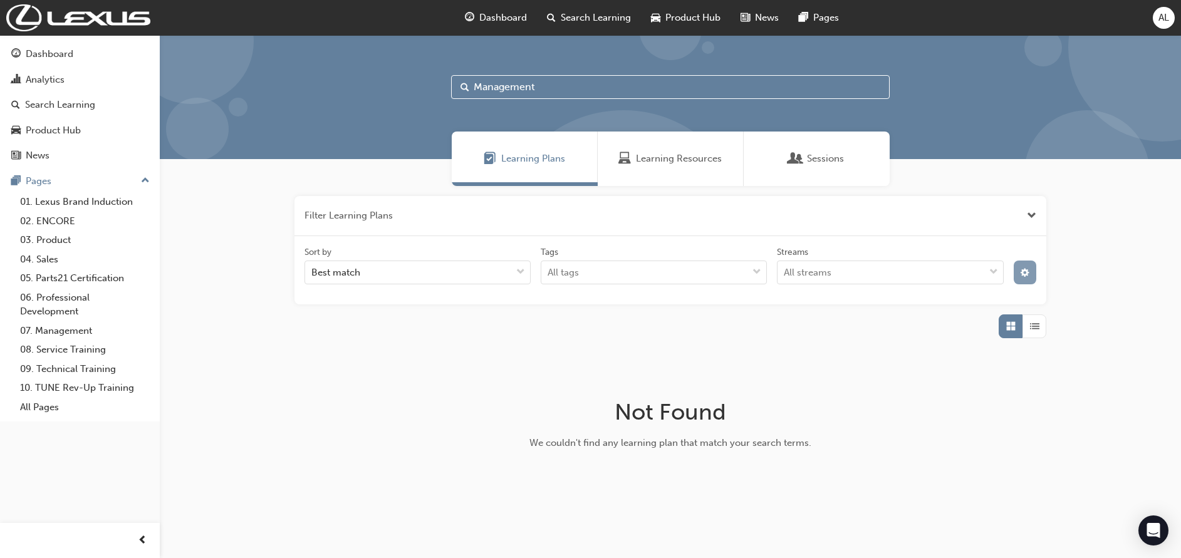
click at [1025, 272] on span "cog-icon" at bounding box center [1024, 274] width 9 height 11
click at [921, 413] on div "unlistedOption" at bounding box center [921, 414] width 13 height 13
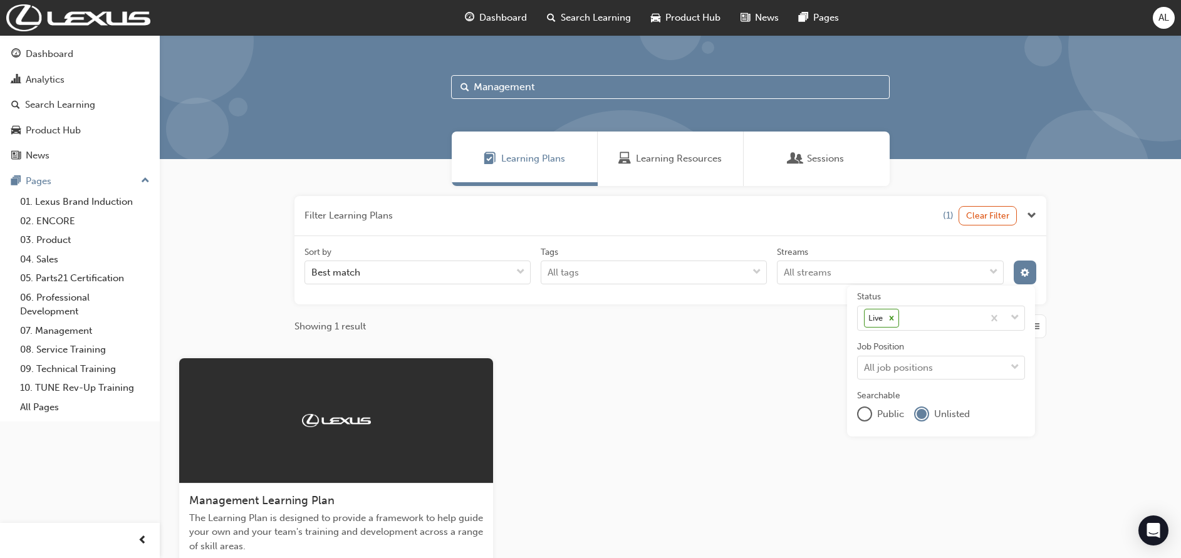
click at [403, 466] on div at bounding box center [336, 420] width 314 height 125
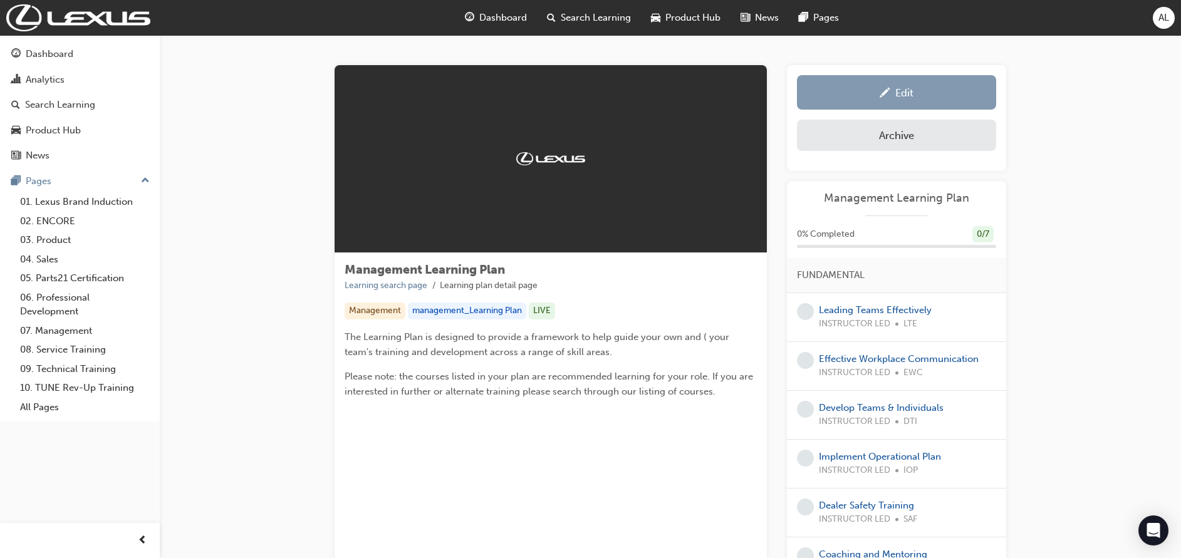
click at [881, 93] on span "pencil-icon" at bounding box center [884, 94] width 11 height 13
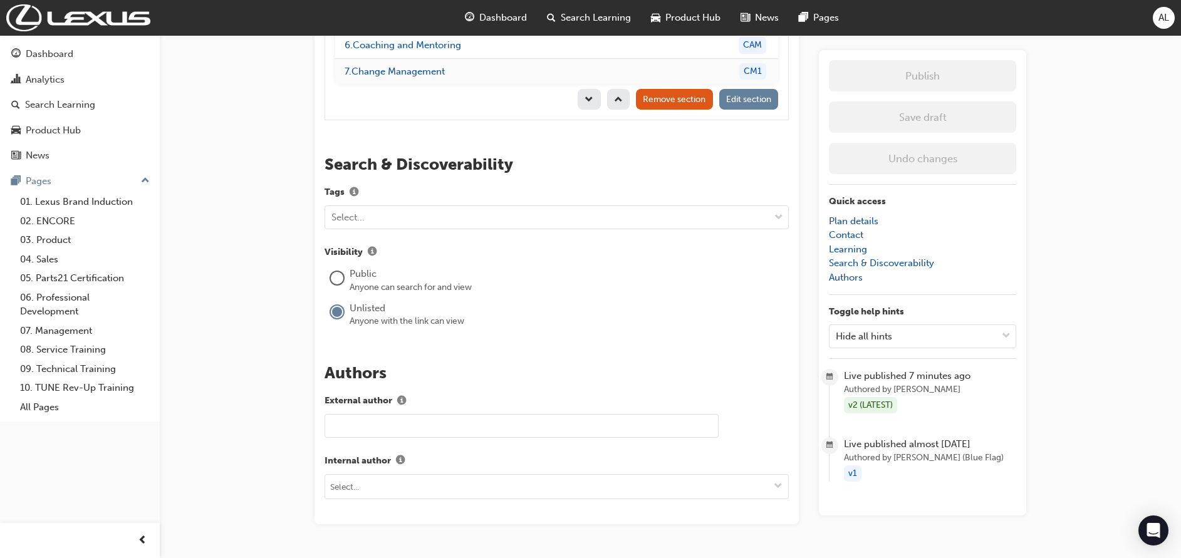
scroll to position [1606, 0]
click at [334, 279] on div at bounding box center [337, 278] width 13 height 13
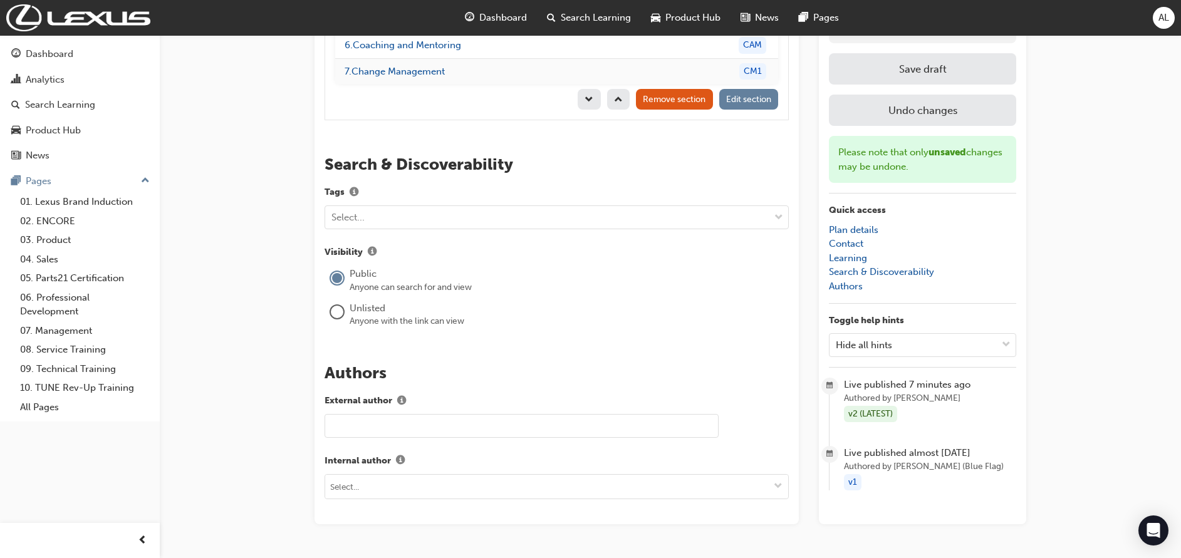
click at [901, 72] on button "Save draft" at bounding box center [922, 68] width 187 height 31
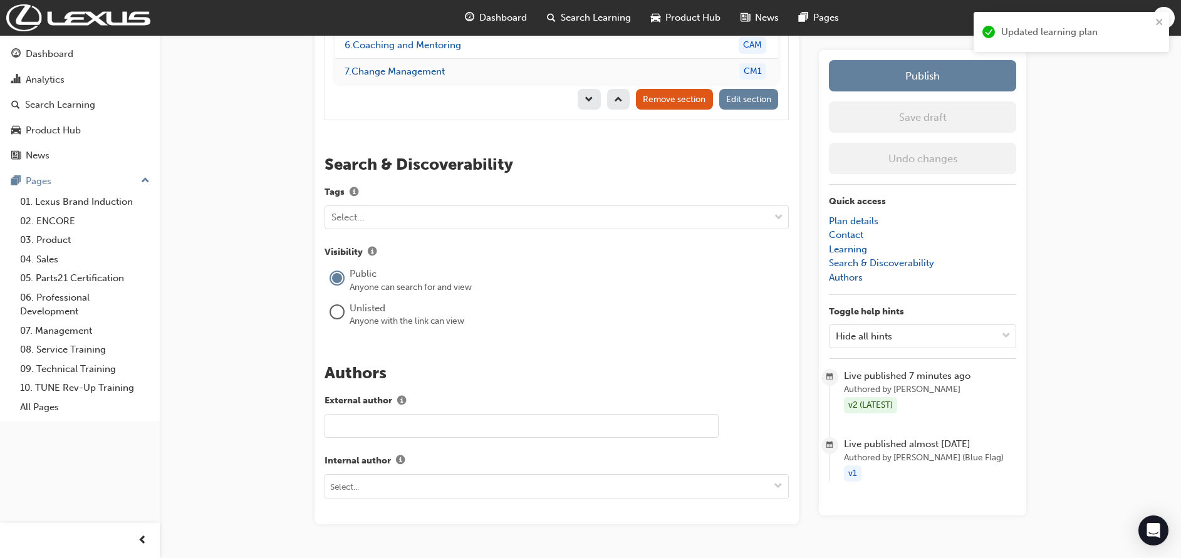
click at [901, 72] on button "Publish" at bounding box center [922, 75] width 187 height 31
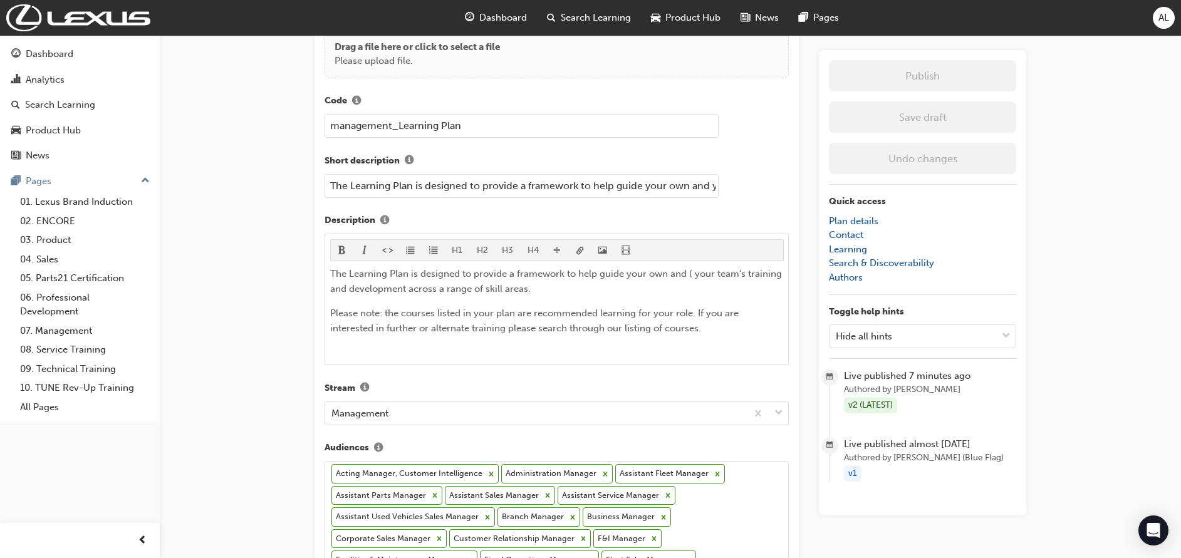
scroll to position [0, 0]
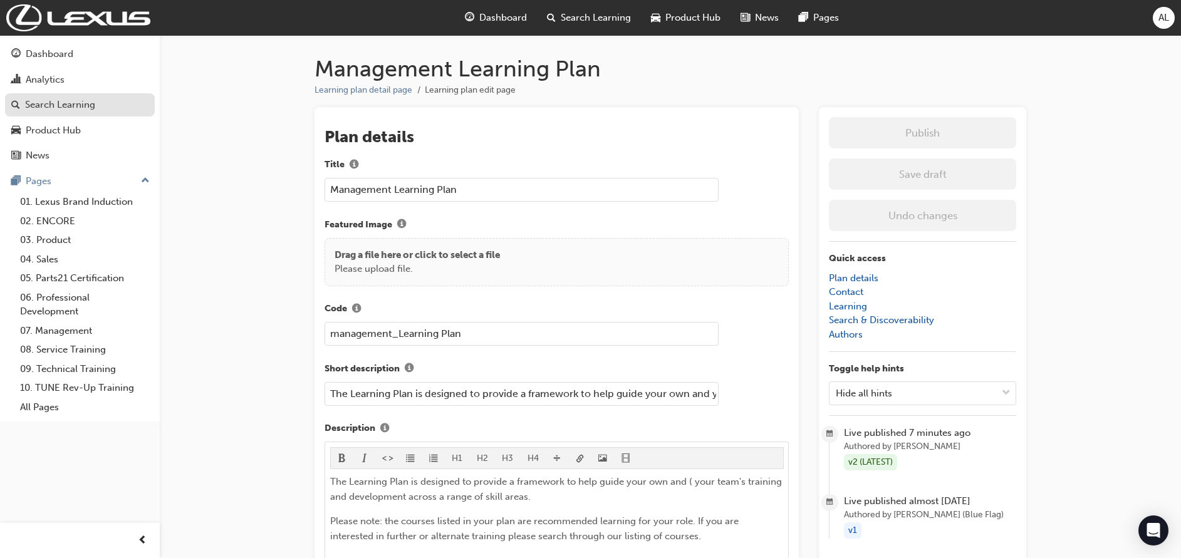
click at [67, 102] on div "Search Learning" at bounding box center [60, 105] width 70 height 14
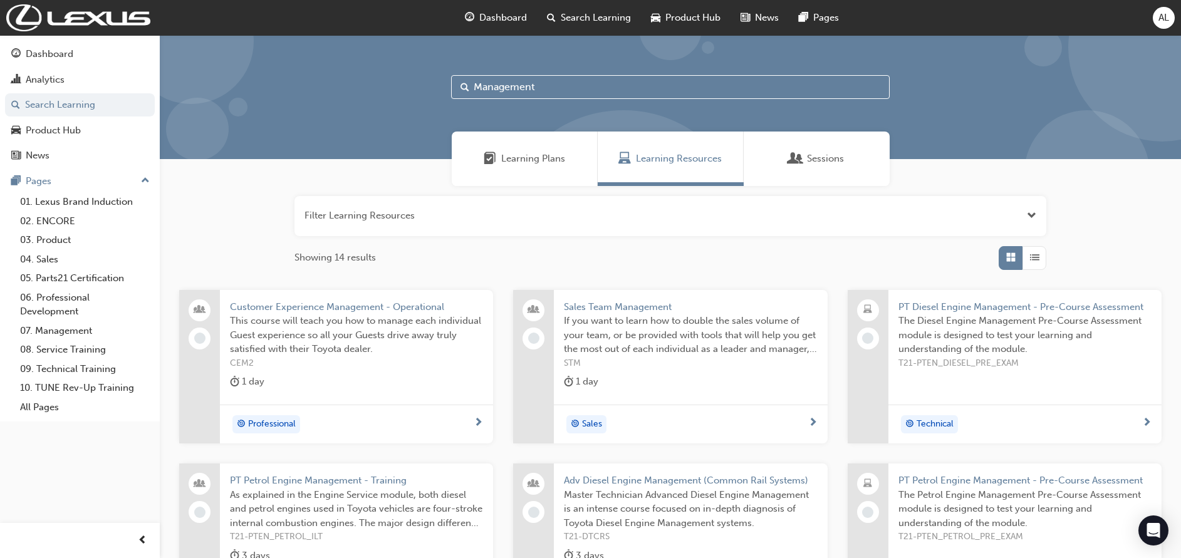
click at [516, 147] on div "Learning Plans" at bounding box center [525, 159] width 146 height 54
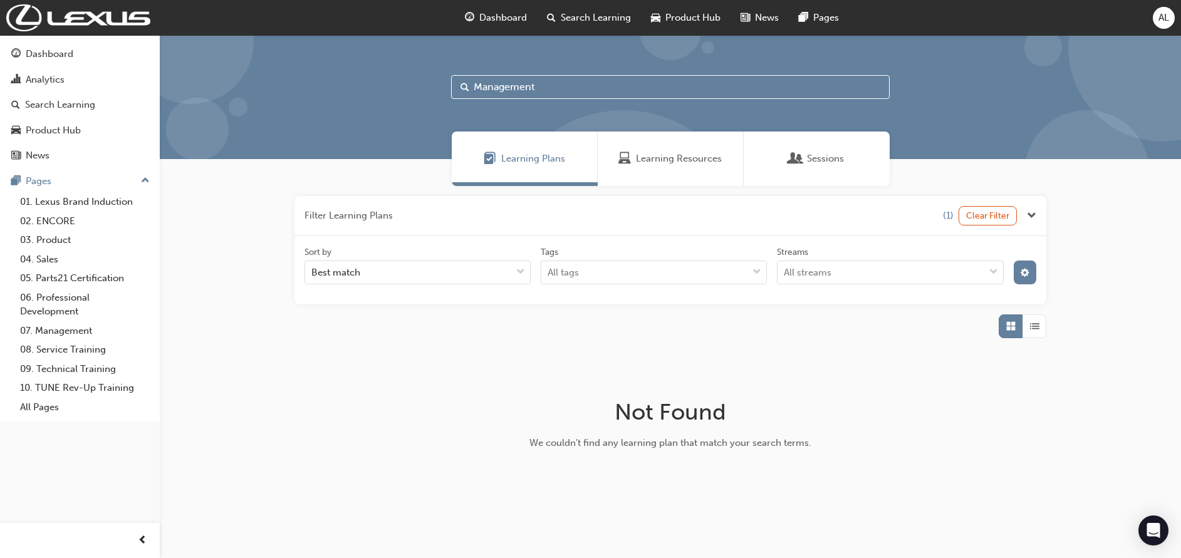
click at [516, 156] on span "Learning Plans" at bounding box center [533, 159] width 64 height 14
click at [588, 85] on input "Management" at bounding box center [670, 87] width 438 height 24
type input "Management"
click at [1026, 272] on span "cog-icon" at bounding box center [1024, 274] width 9 height 11
click at [865, 414] on div "publicOption" at bounding box center [864, 414] width 13 height 13
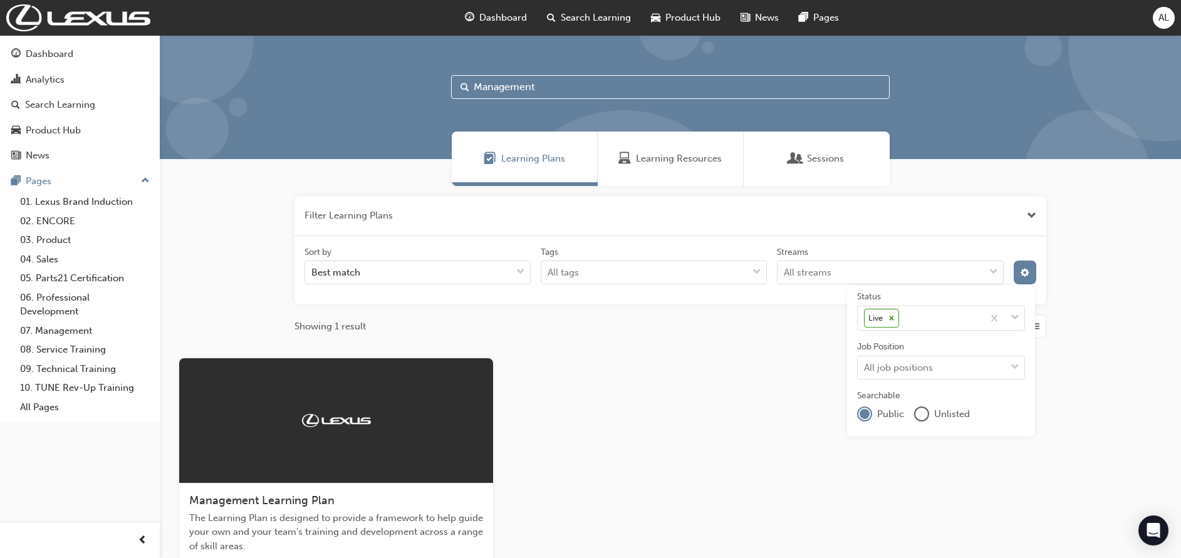
click at [680, 379] on div "Management Learning Plan The Learning Plan is designed to provide a framework t…" at bounding box center [670, 493] width 1002 height 271
click at [567, 125] on div at bounding box center [623, 235] width 251 height 251
